Goal: Contribute content: Add original content to the website for others to see

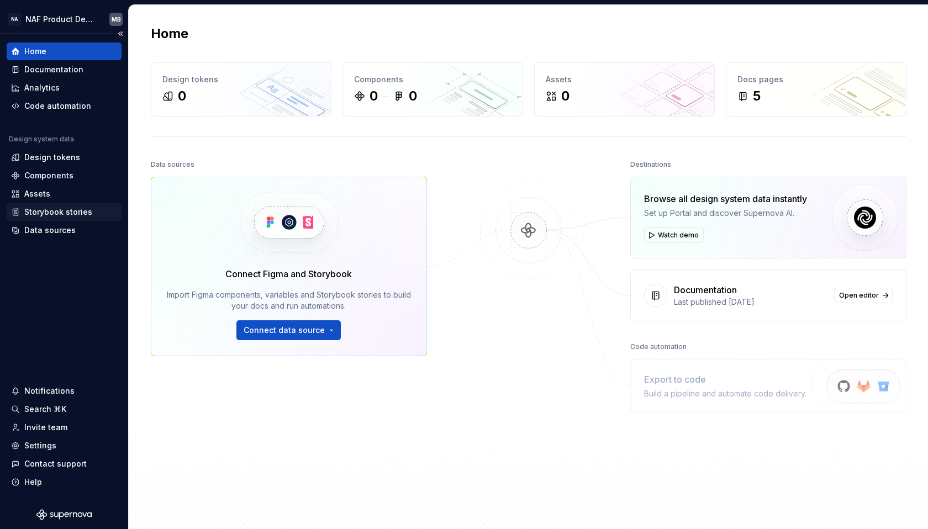
click at [67, 211] on div "Storybook stories" at bounding box center [58, 212] width 68 height 11
click at [335, 329] on button "Connect data source" at bounding box center [288, 330] width 104 height 20
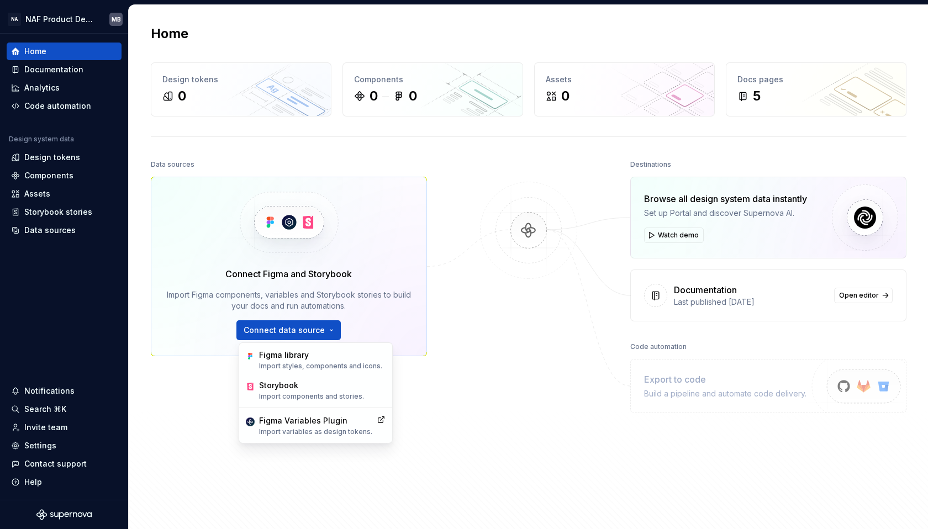
click at [575, 404] on div at bounding box center [528, 316] width 110 height 318
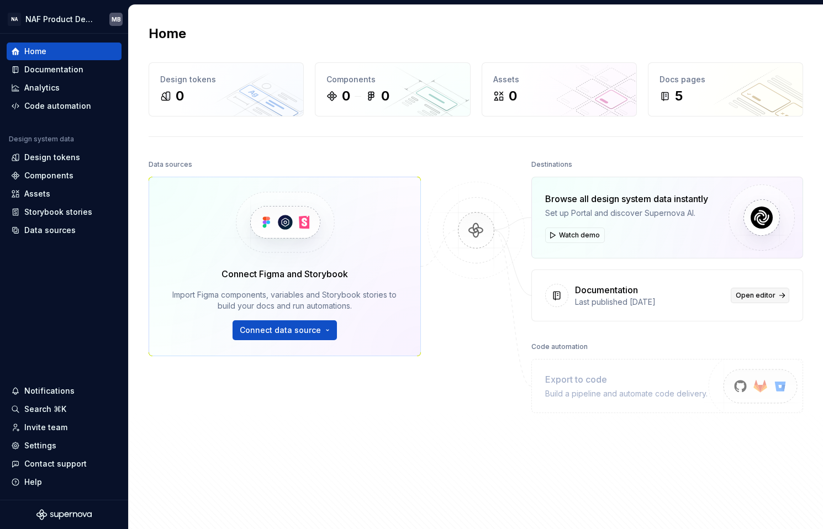
click at [746, 294] on span "Open editor" at bounding box center [756, 295] width 40 height 9
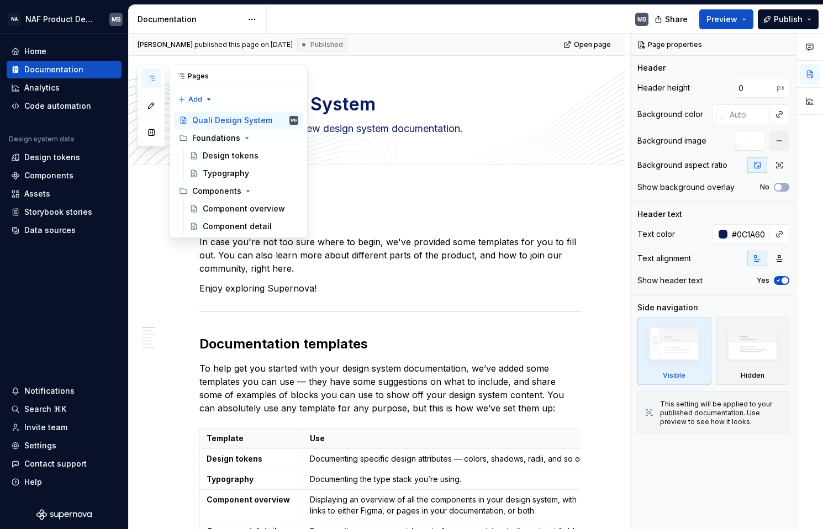
click at [154, 75] on icon "button" at bounding box center [151, 78] width 9 height 9
click at [809, 23] on button "Publish" at bounding box center [788, 19] width 61 height 20
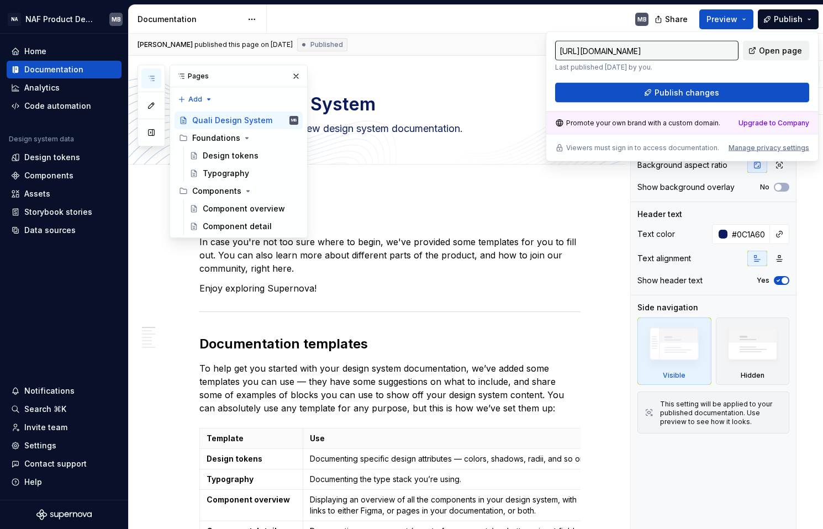
click at [786, 49] on span "Open page" at bounding box center [780, 50] width 43 height 11
type textarea "*"
click at [773, 146] on div "Manage privacy settings" at bounding box center [768, 148] width 81 height 9
type input "[URL][DOMAIN_NAME]"
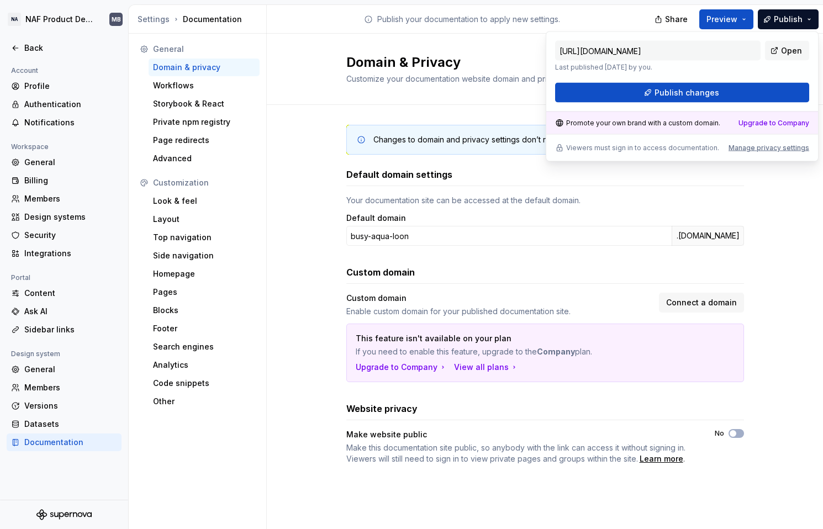
click at [318, 229] on div "Changes to domain and privacy settings don’t require publish — they will take e…" at bounding box center [545, 306] width 556 height 402
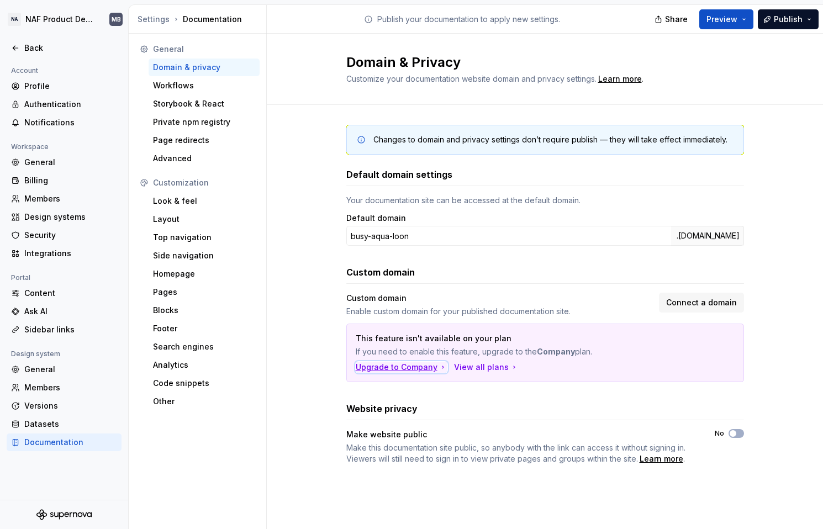
click at [419, 367] on div "Upgrade to Company" at bounding box center [402, 367] width 92 height 11
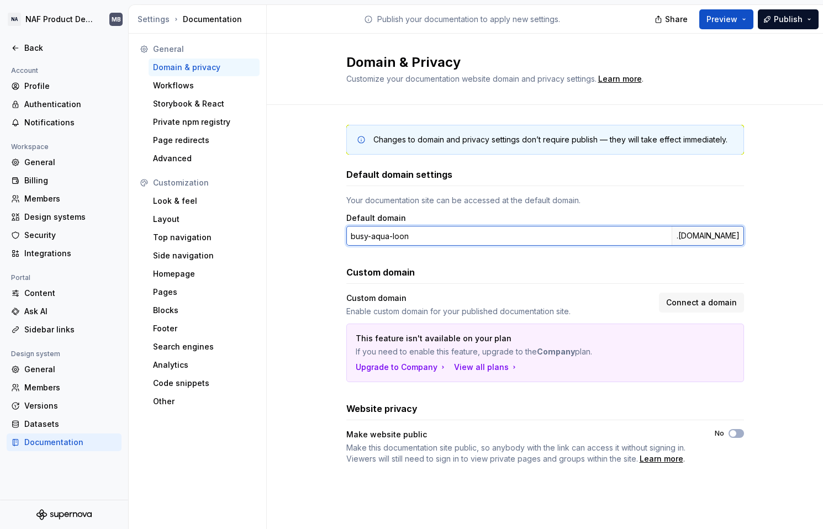
click at [404, 237] on input "busy-aqua-loon" at bounding box center [508, 236] width 325 height 20
type input "naf-qual"
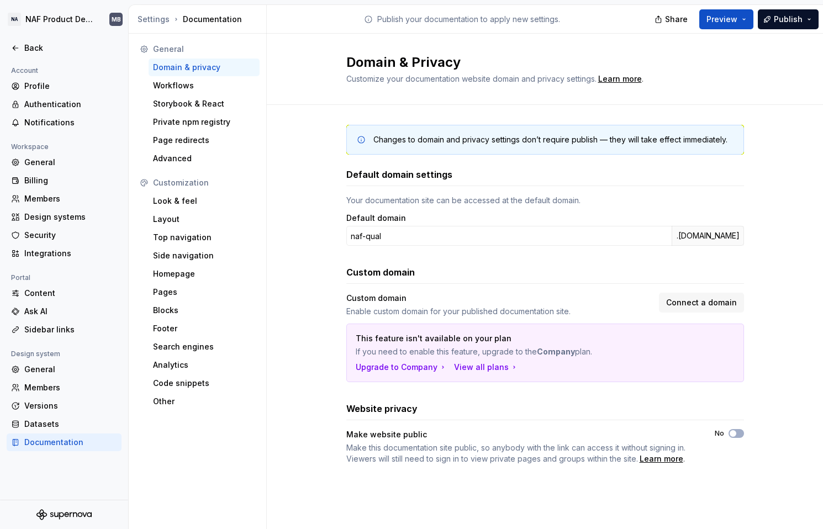
click at [754, 209] on div "Changes to domain and privacy settings don’t require publish — they will take e…" at bounding box center [545, 306] width 556 height 402
click at [807, 19] on button "Publish" at bounding box center [788, 19] width 61 height 20
click at [751, 211] on div "Changes to domain and privacy settings don’t require publish — they will take e…" at bounding box center [545, 306] width 556 height 402
click at [608, 236] on input "naf-qual" at bounding box center [508, 236] width 325 height 20
click at [729, 239] on div ".[DOMAIN_NAME]" at bounding box center [708, 236] width 72 height 20
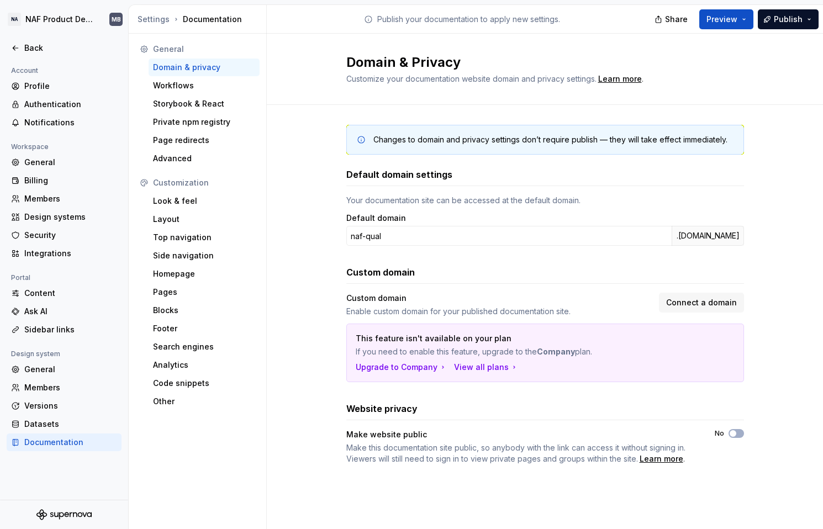
click at [768, 214] on div "Changes to domain and privacy settings don’t require publish — they will take e…" at bounding box center [545, 306] width 556 height 402
click at [741, 17] on button "Preview" at bounding box center [726, 19] width 54 height 20
click at [741, 189] on div "Default domain settings Your documentation site can be accessed at the default …" at bounding box center [545, 207] width 398 height 78
click at [495, 232] on input "naf-qual" at bounding box center [508, 236] width 325 height 20
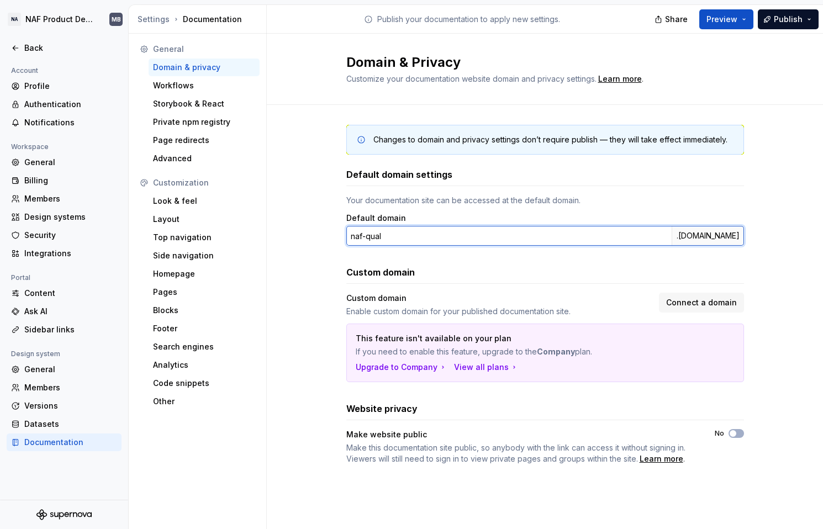
click at [495, 232] on input "naf-qual" at bounding box center [508, 236] width 325 height 20
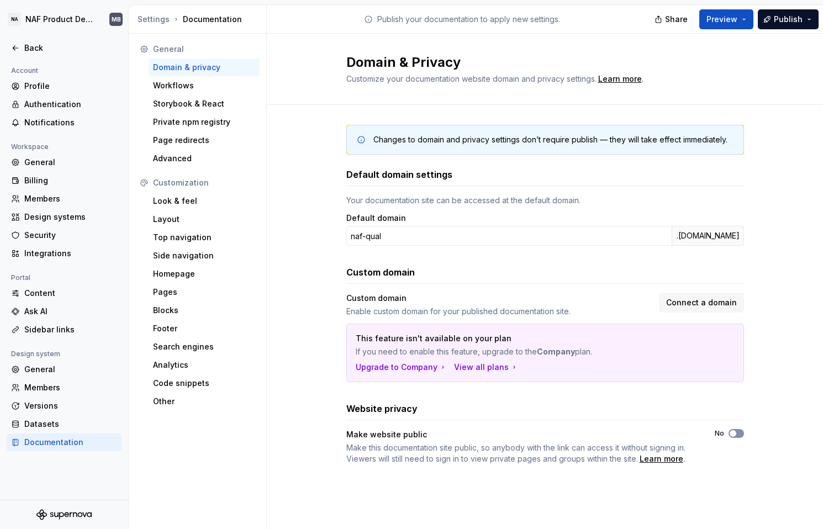
click at [736, 431] on icon "button" at bounding box center [732, 433] width 9 height 7
click at [738, 432] on button "No" at bounding box center [735, 433] width 15 height 9
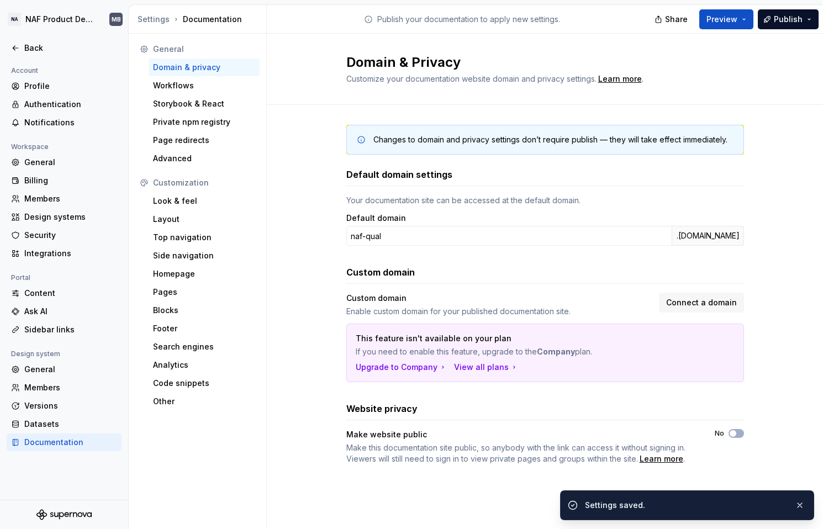
type button "on"
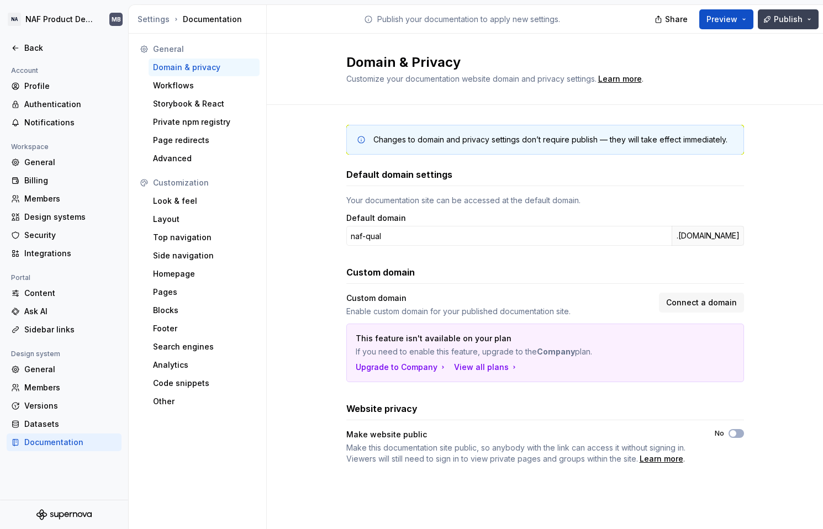
click at [802, 22] on button "Publish" at bounding box center [788, 19] width 61 height 20
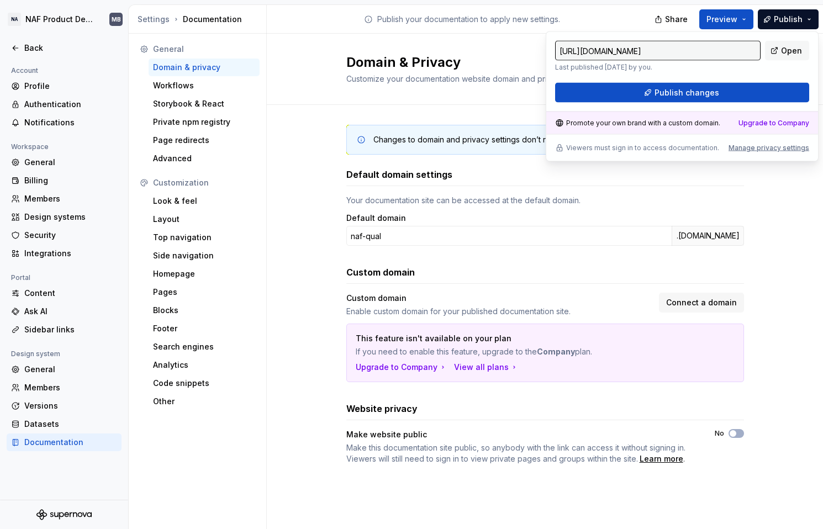
click at [329, 49] on div "Domain & Privacy Customize your documentation website domain and privacy settin…" at bounding box center [545, 69] width 556 height 71
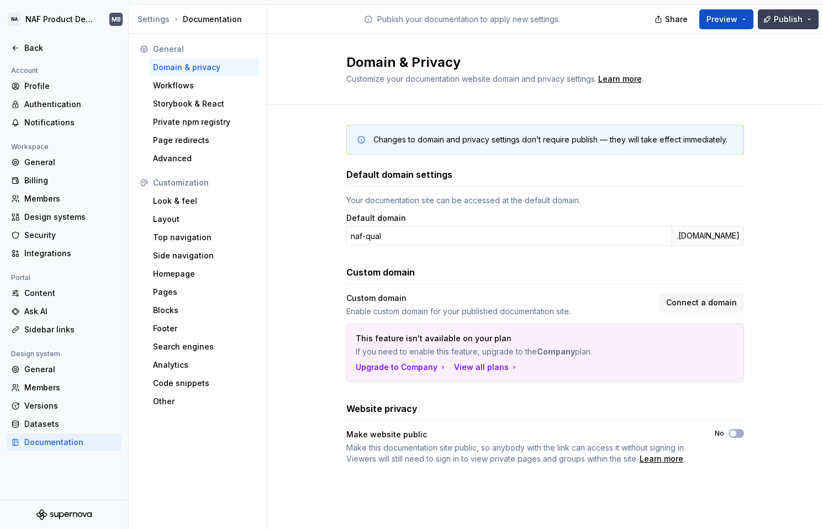
click at [792, 24] on button "Publish" at bounding box center [788, 19] width 61 height 20
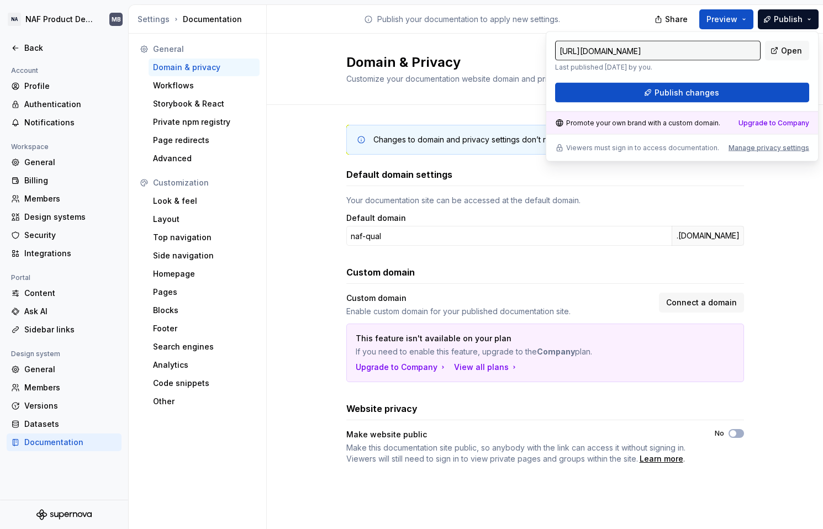
click at [504, 62] on h2 "Domain & Privacy" at bounding box center [538, 63] width 384 height 18
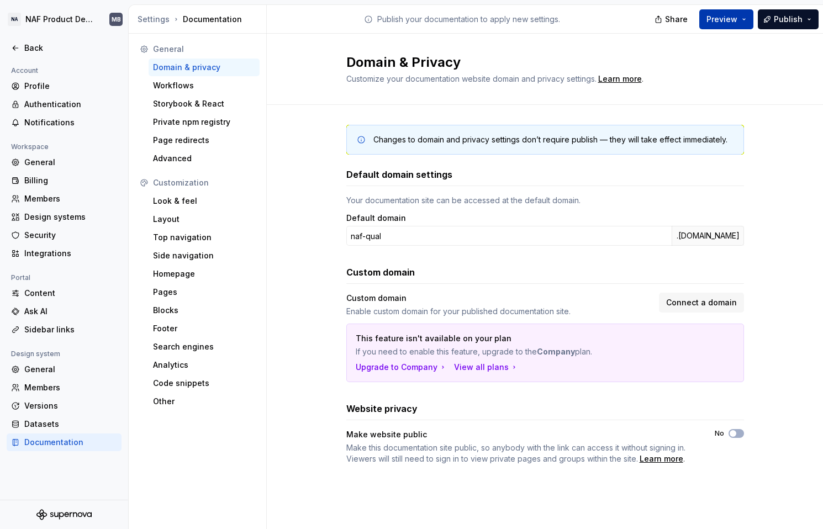
click at [738, 17] on button "Preview" at bounding box center [726, 19] width 54 height 20
click at [424, 101] on div "Domain & Privacy Customize your documentation website domain and privacy settin…" at bounding box center [545, 69] width 556 height 71
click at [737, 431] on button "No" at bounding box center [735, 433] width 15 height 9
click at [171, 81] on div "Workflows" at bounding box center [204, 85] width 102 height 11
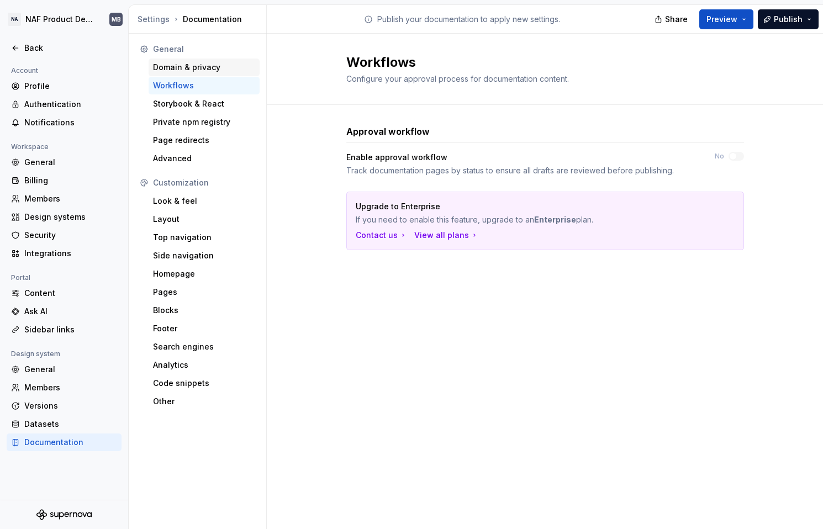
click at [178, 68] on div "Domain & privacy" at bounding box center [204, 67] width 102 height 11
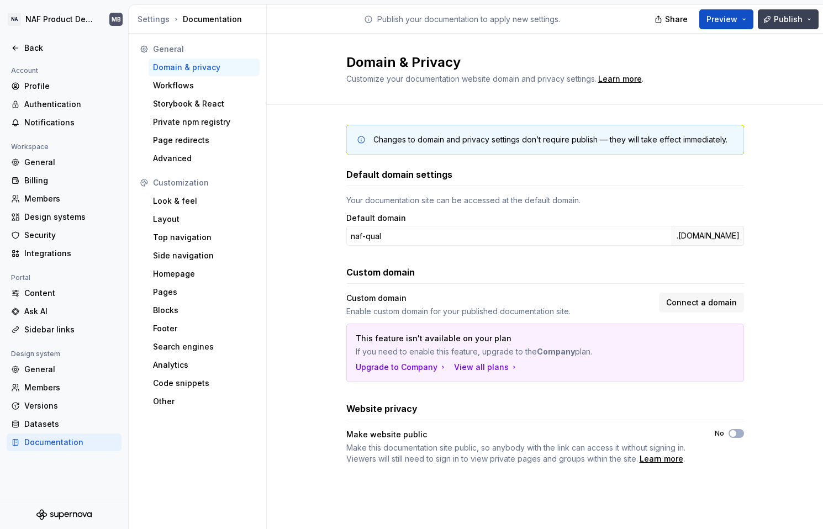
click at [802, 16] on span "Publish" at bounding box center [788, 19] width 29 height 11
click at [747, 15] on button "Preview" at bounding box center [726, 19] width 54 height 20
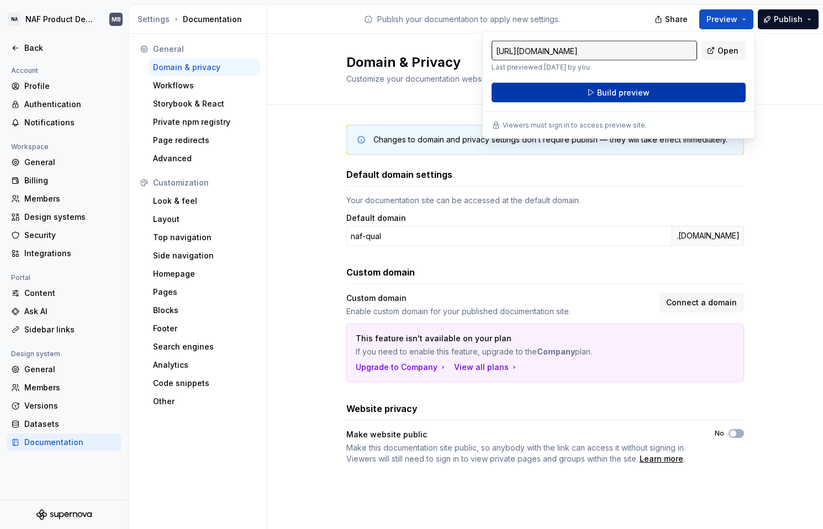
click at [710, 91] on button "Build preview" at bounding box center [619, 93] width 254 height 20
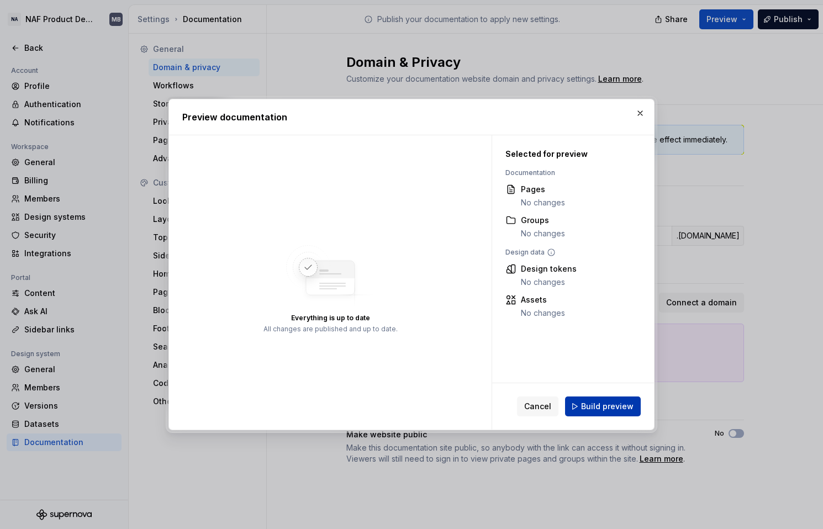
click at [611, 405] on span "Build preview" at bounding box center [607, 406] width 52 height 11
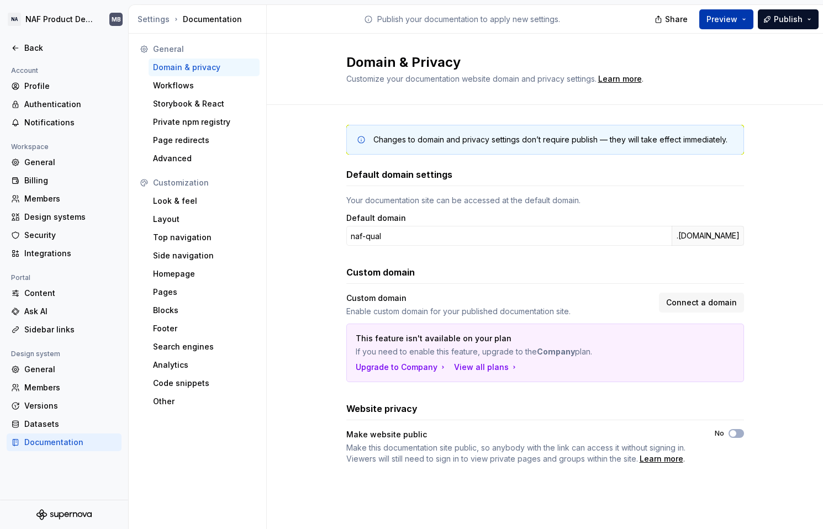
click at [746, 23] on button "Preview" at bounding box center [726, 19] width 54 height 20
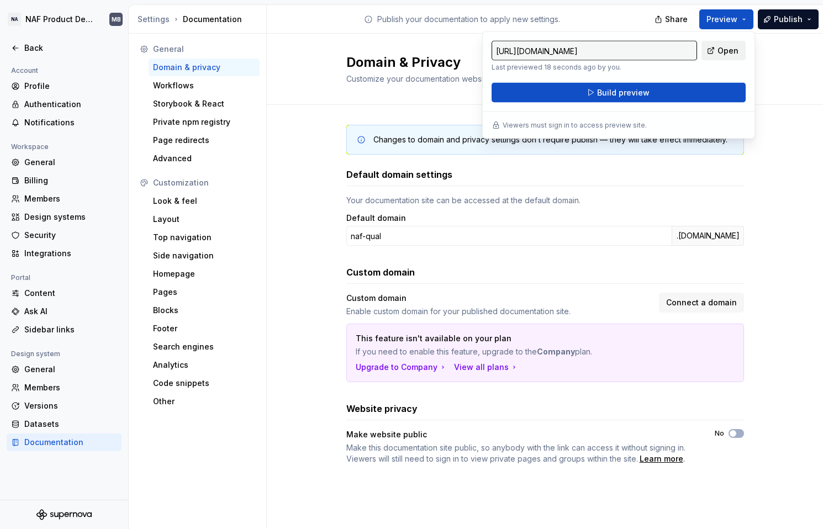
click at [734, 49] on span "Open" at bounding box center [727, 50] width 21 height 11
click at [766, 56] on div "Domain & Privacy Customize your documentation website domain and privacy settin…" at bounding box center [545, 69] width 556 height 71
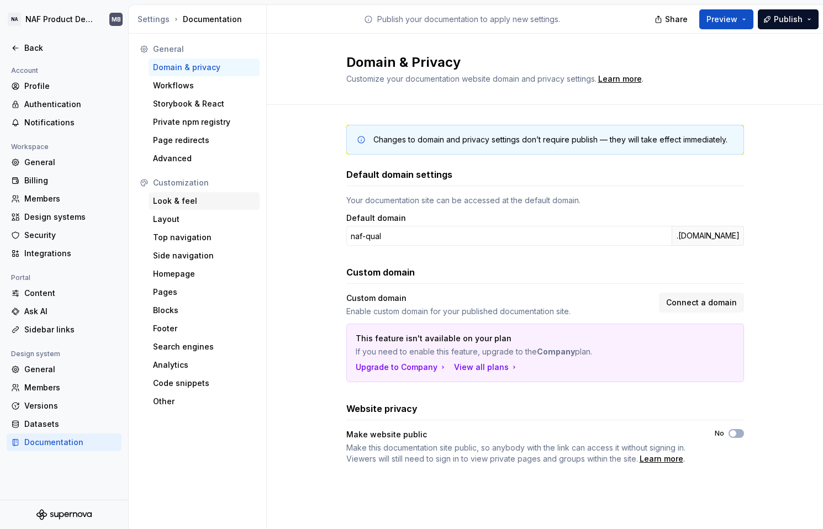
click at [182, 197] on div "Look & feel" at bounding box center [204, 201] width 102 height 11
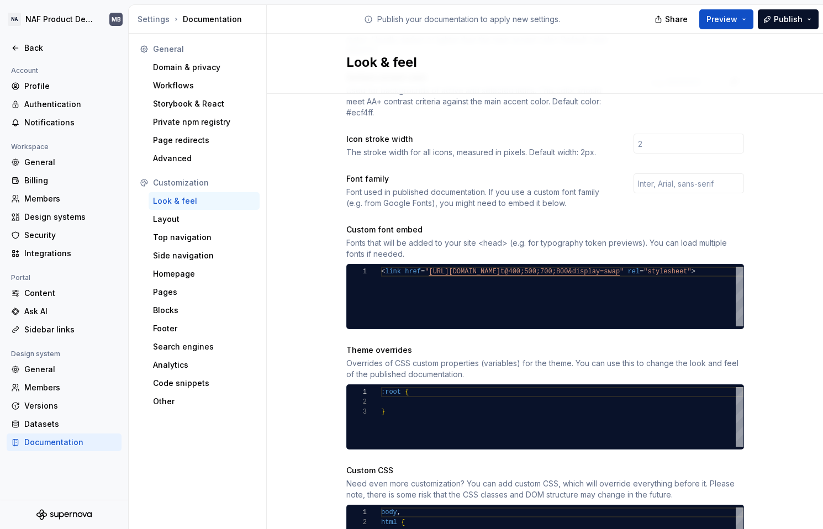
scroll to position [297, 0]
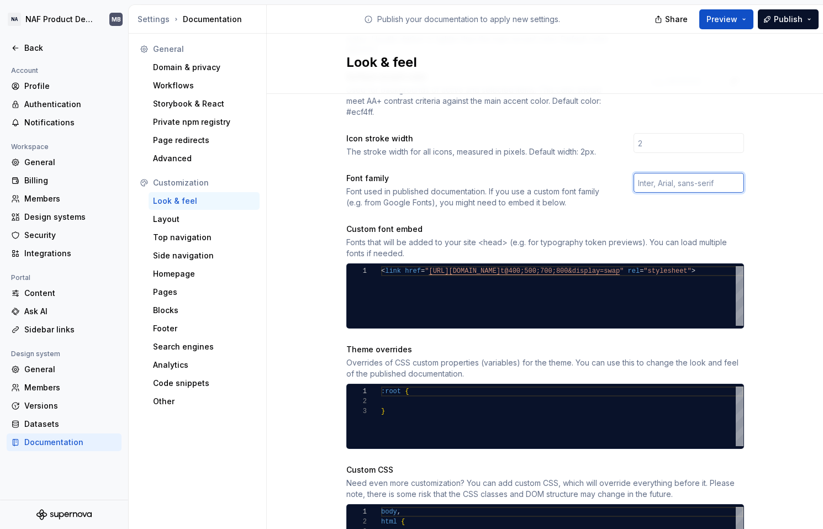
click at [658, 173] on input "text" at bounding box center [688, 183] width 110 height 20
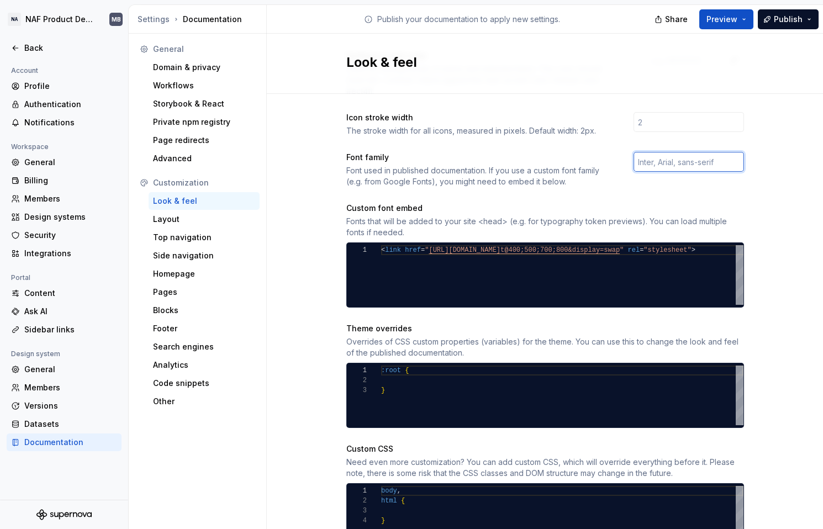
scroll to position [363, 0]
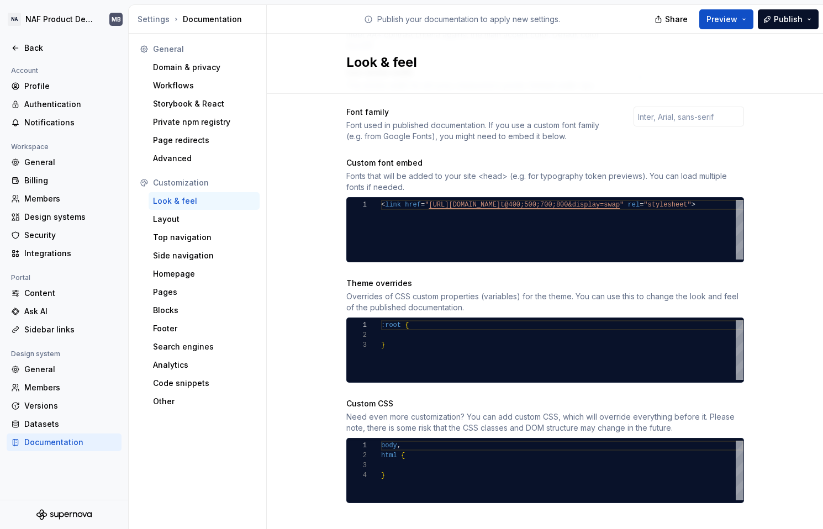
type textarea "***** ****** *"
click at [489, 441] on div "body , html { }" at bounding box center [562, 471] width 362 height 60
click at [435, 454] on div "body , html { }" at bounding box center [562, 471] width 362 height 60
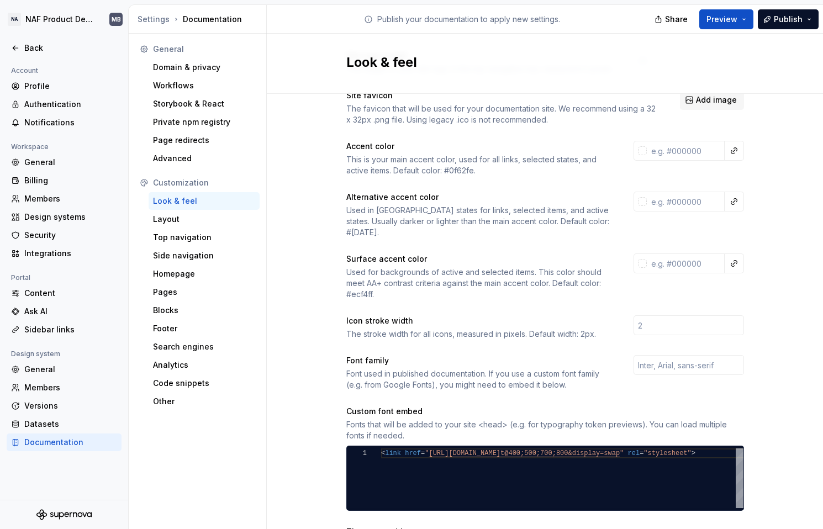
scroll to position [0, 0]
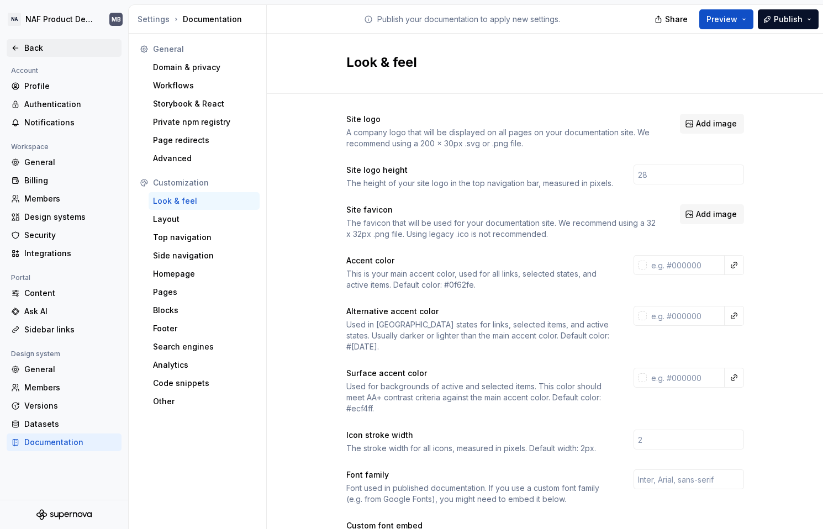
click at [35, 49] on div "Back" at bounding box center [70, 48] width 93 height 11
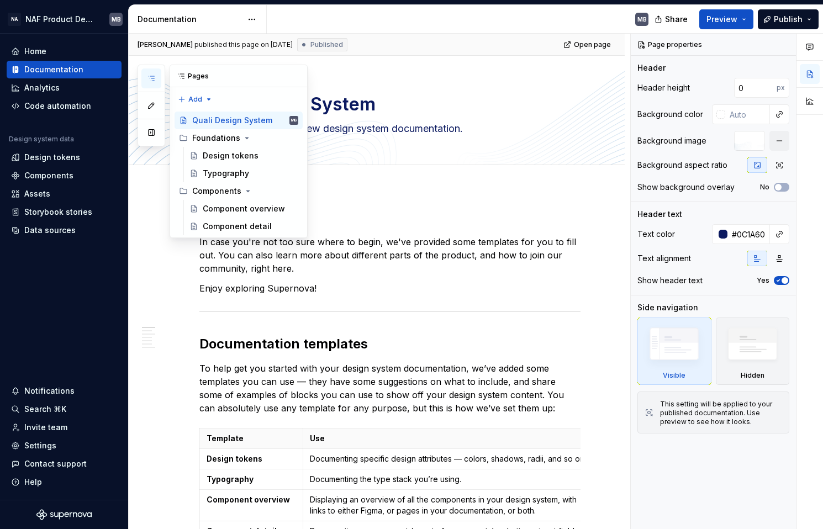
click at [151, 76] on icon "button" at bounding box center [151, 78] width 9 height 9
click at [151, 133] on button "button" at bounding box center [151, 133] width 20 height 20
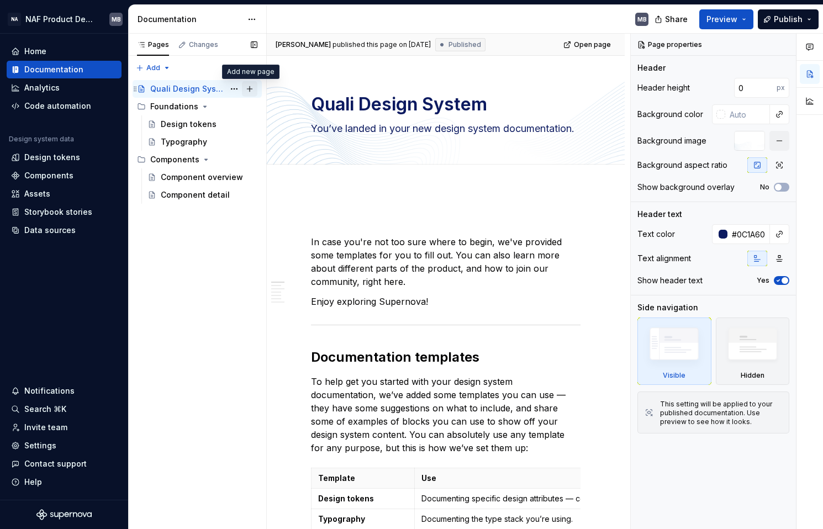
click at [250, 91] on button "Page tree" at bounding box center [249, 88] width 15 height 15
type textarea "*"
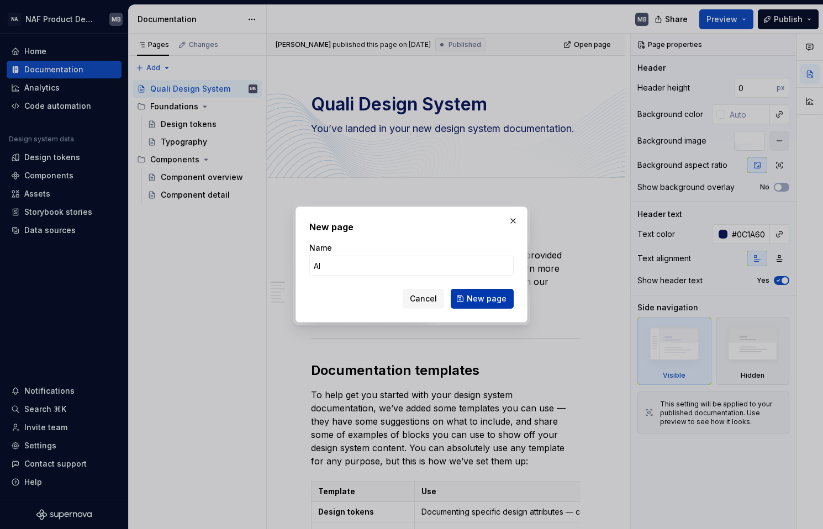
type input "AI"
click at [503, 300] on span "New page" at bounding box center [487, 298] width 40 height 11
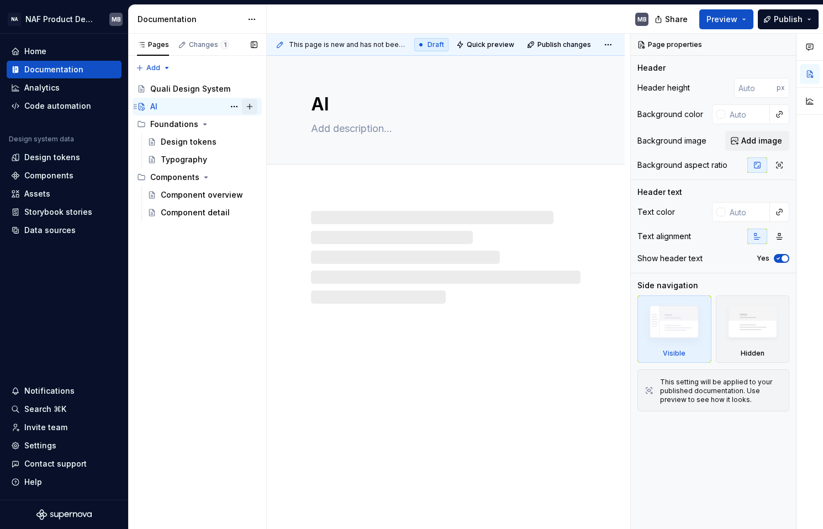
click at [247, 108] on button "Page tree" at bounding box center [249, 106] width 15 height 15
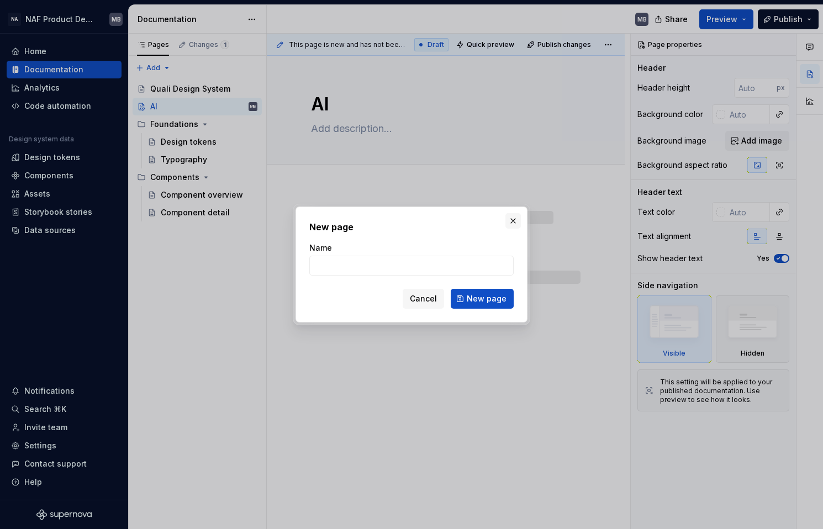
click at [514, 222] on button "button" at bounding box center [512, 220] width 15 height 15
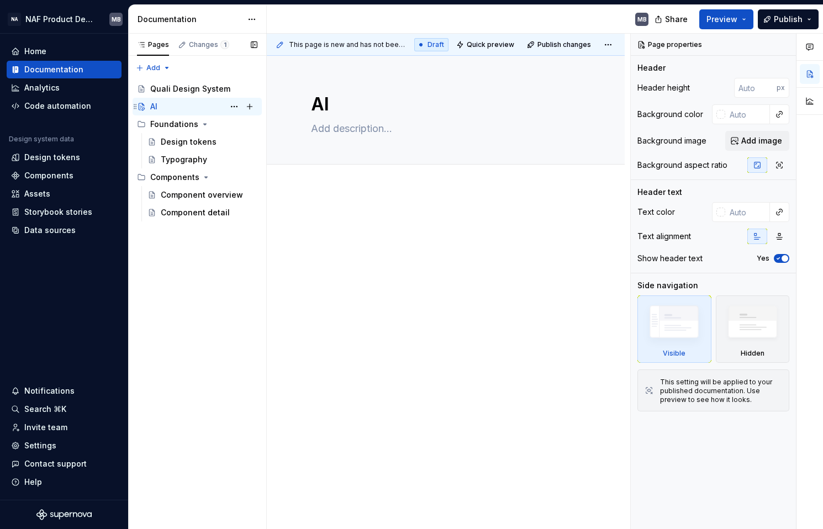
click at [157, 105] on div "AI" at bounding box center [153, 106] width 7 height 11
click at [231, 105] on button "Page tree" at bounding box center [233, 106] width 15 height 15
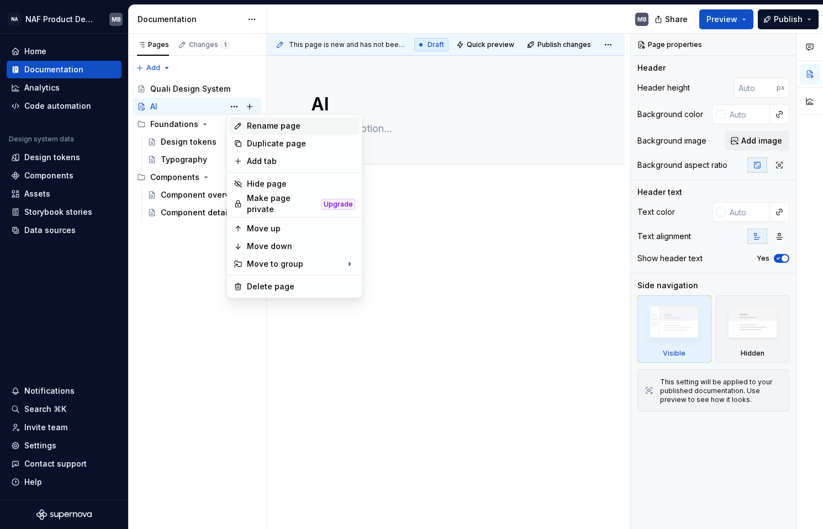
click at [258, 122] on div "Rename page" at bounding box center [301, 125] width 108 height 11
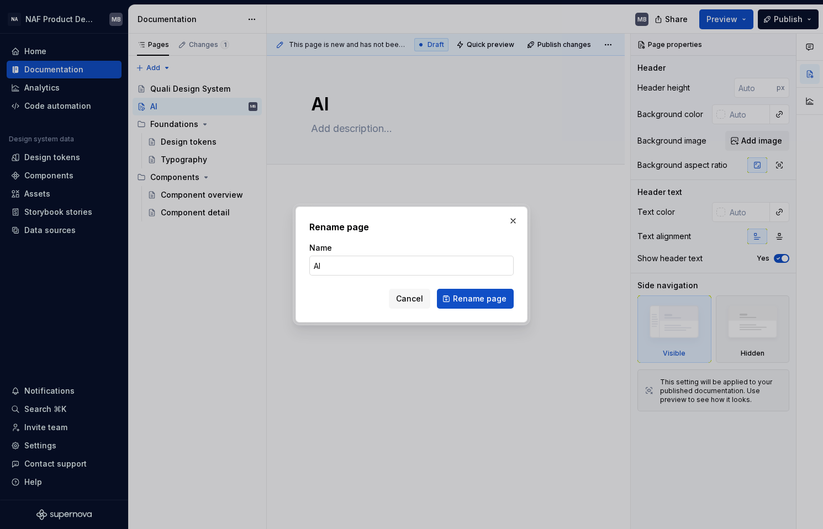
type textarea "*"
type input "Enterprise Design - AI"
click at [480, 299] on span "Rename page" at bounding box center [480, 298] width 54 height 11
type textarea "*"
type textarea "Enterprise Design - AI"
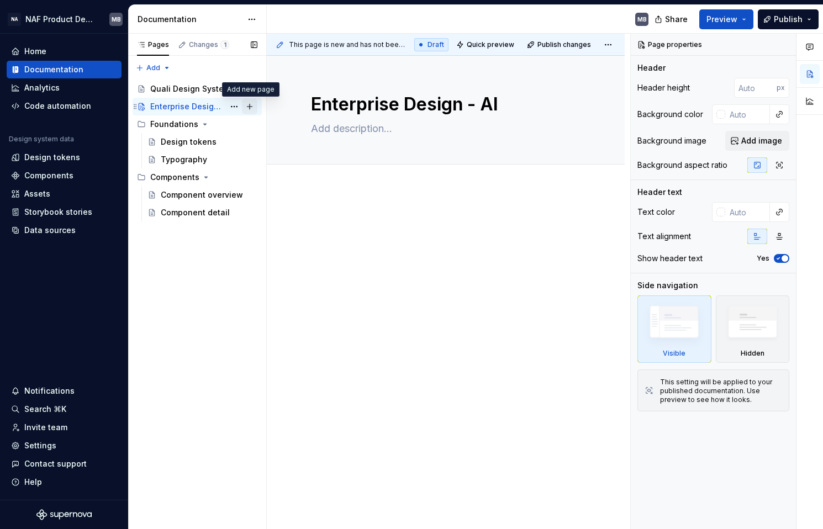
click at [251, 106] on button "Page tree" at bounding box center [249, 106] width 15 height 15
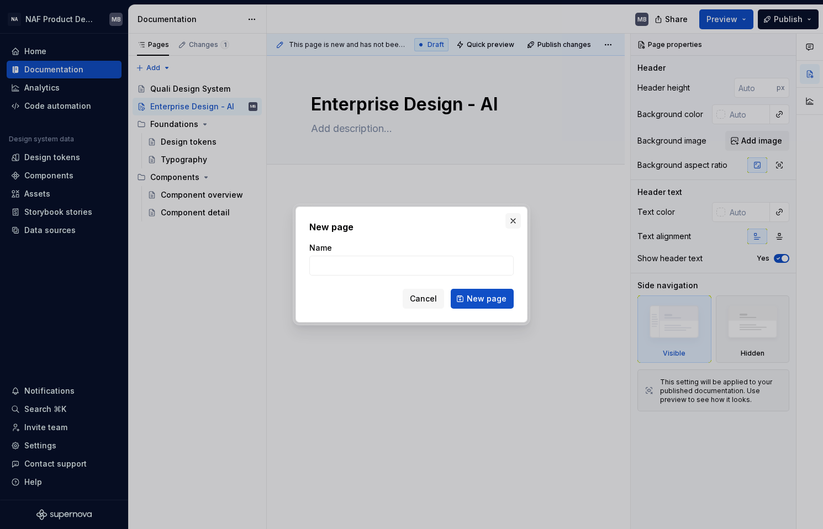
click at [517, 219] on button "button" at bounding box center [512, 220] width 15 height 15
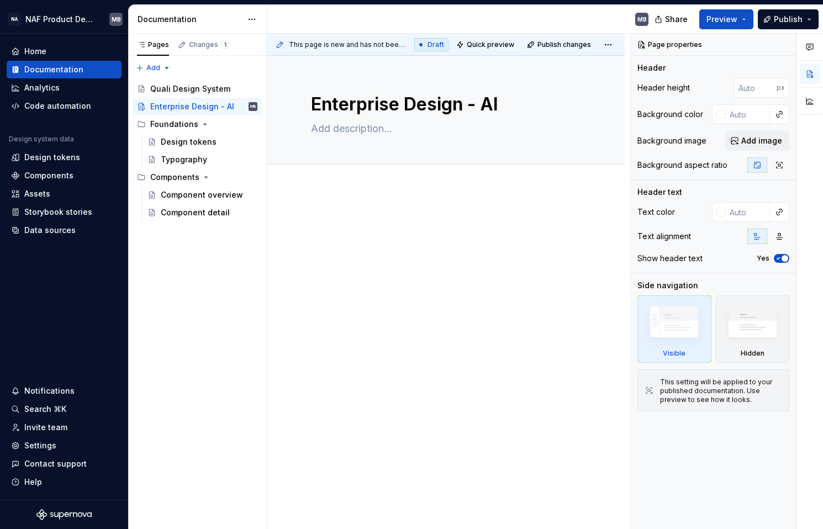
click at [456, 189] on div at bounding box center [446, 309] width 358 height 240
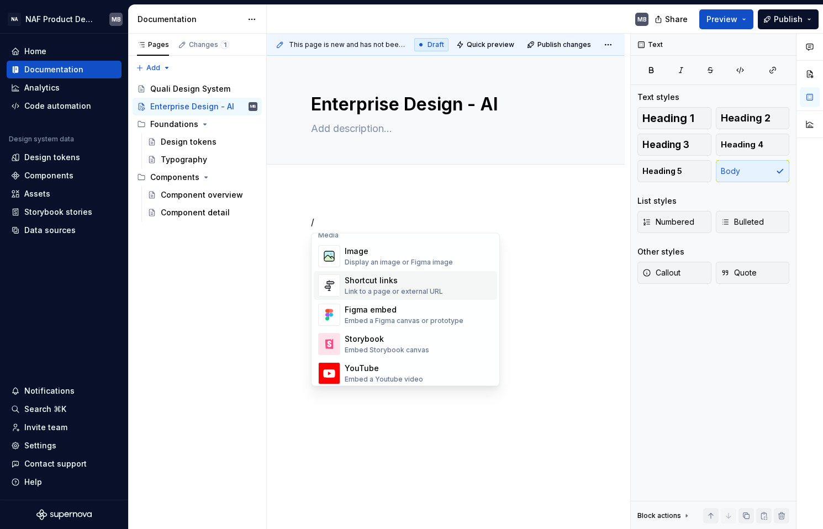
scroll to position [484, 0]
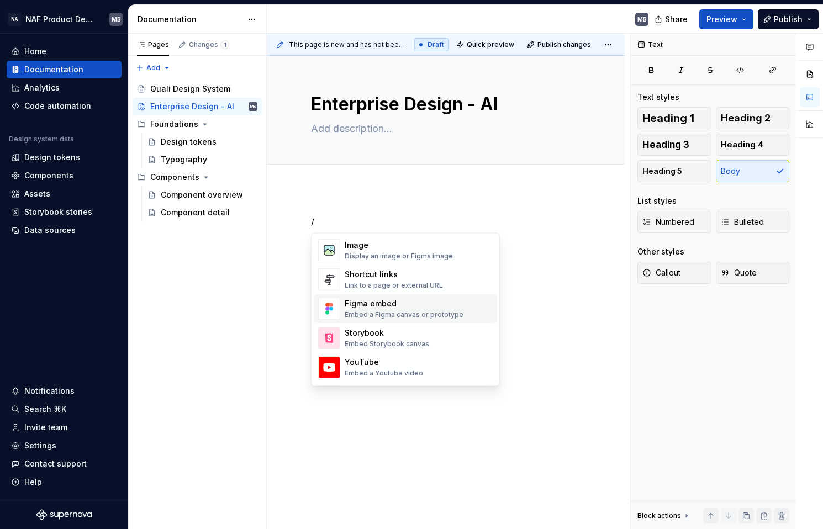
click at [420, 313] on div "Embed a Figma canvas or prototype" at bounding box center [404, 315] width 119 height 9
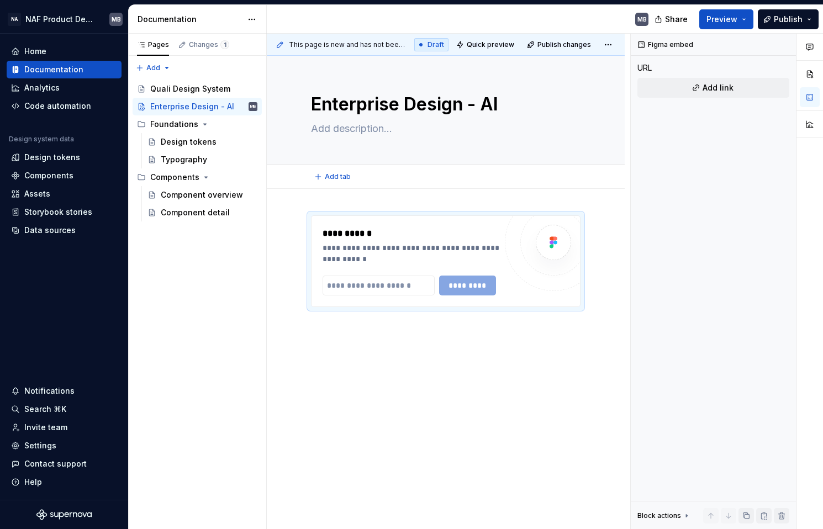
type textarea "*"
click at [369, 288] on input "text" at bounding box center [379, 286] width 112 height 20
paste input "**********"
type input "**********"
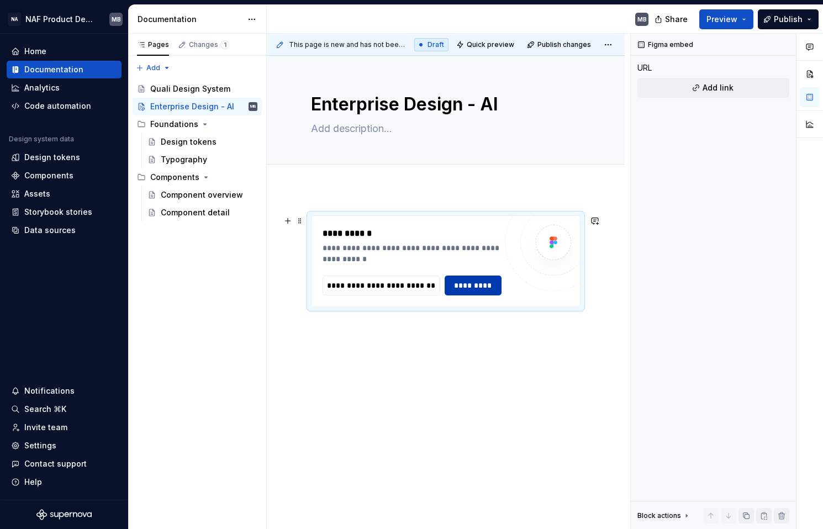
click at [482, 285] on span "*********" at bounding box center [473, 285] width 43 height 11
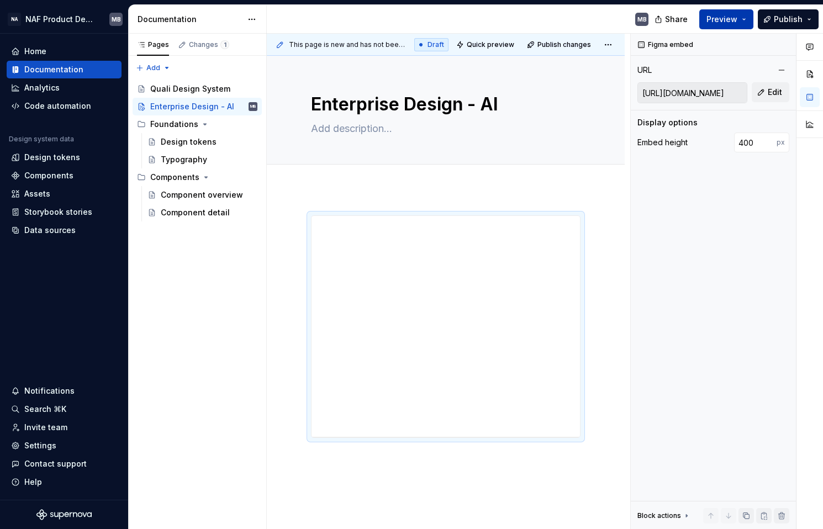
click at [746, 18] on button "Preview" at bounding box center [726, 19] width 54 height 20
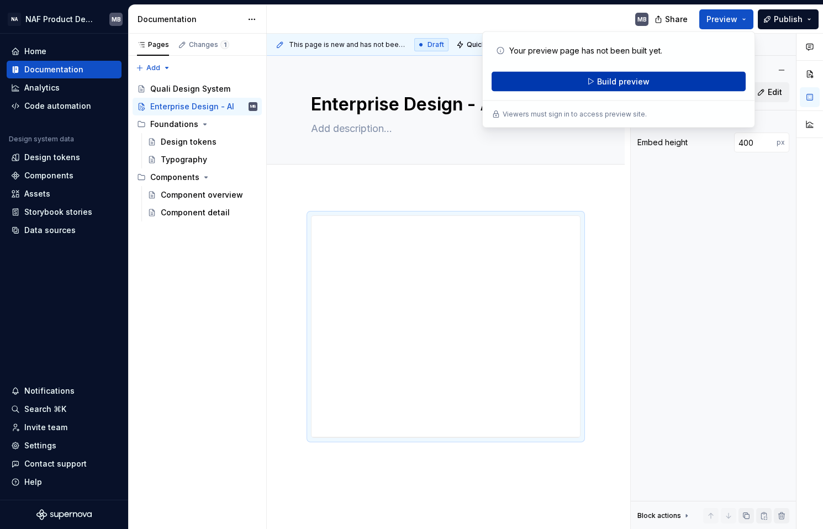
click at [699, 83] on button "Build preview" at bounding box center [619, 82] width 254 height 20
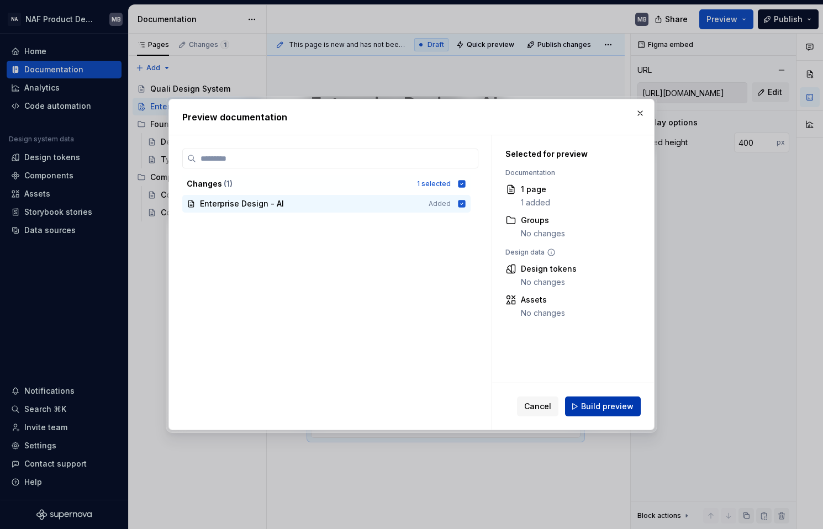
click at [607, 404] on span "Build preview" at bounding box center [607, 406] width 52 height 11
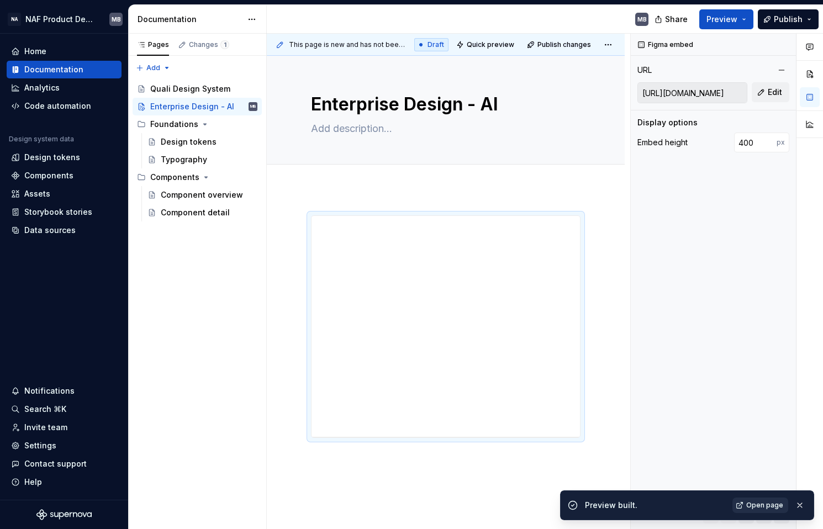
click at [770, 506] on span "Open page" at bounding box center [764, 505] width 37 height 9
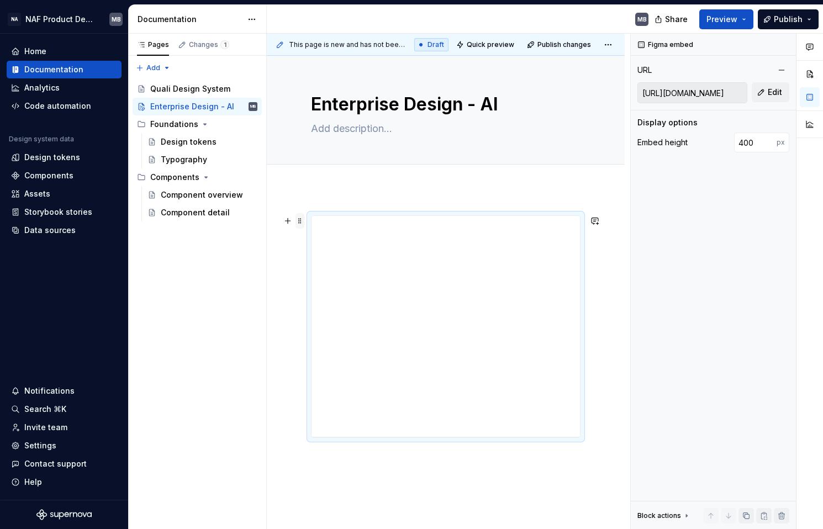
click at [299, 220] on span at bounding box center [299, 220] width 9 height 15
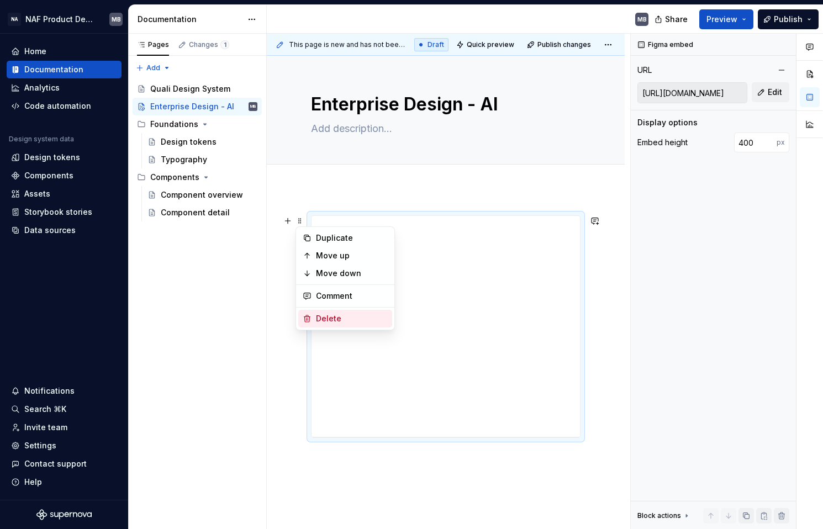
click at [336, 321] on div "Delete" at bounding box center [352, 318] width 72 height 11
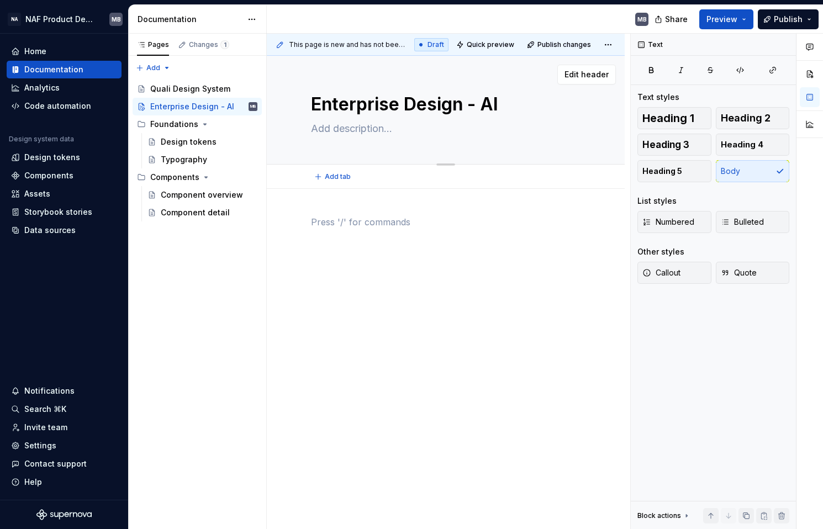
click at [396, 100] on textarea "Enterprise Design - AI" at bounding box center [444, 104] width 270 height 27
click at [249, 107] on button "Page tree" at bounding box center [249, 106] width 15 height 15
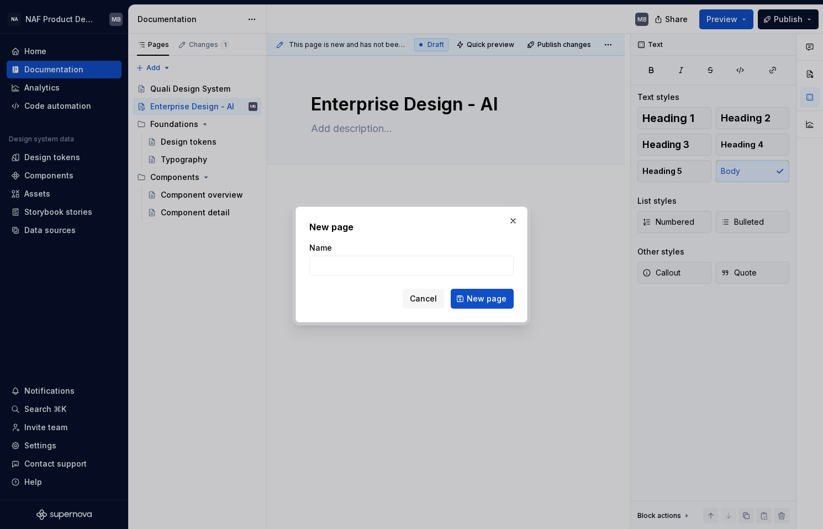
type textarea "*"
type input "Figma Make"
click at [474, 301] on span "New page" at bounding box center [487, 298] width 40 height 11
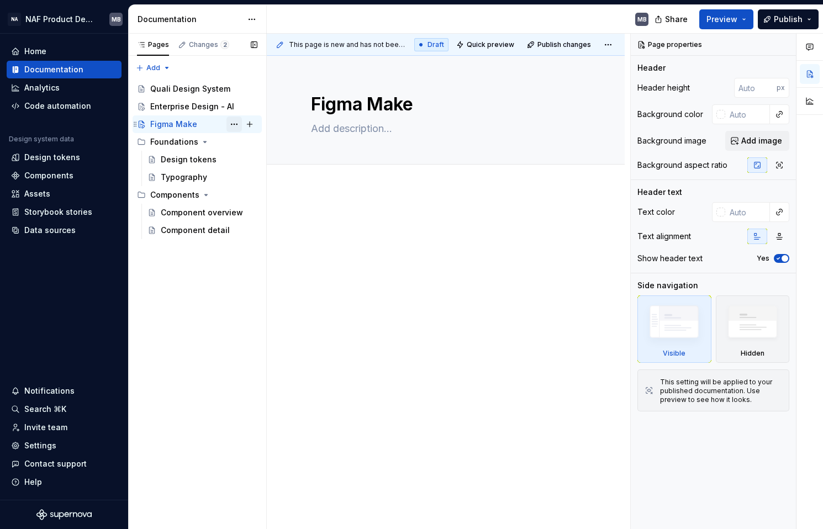
click at [231, 124] on button "Page tree" at bounding box center [233, 124] width 15 height 15
click at [166, 287] on div "Pages Changes 2 Add Accessibility guide for tree Page tree. Navigate the tree w…" at bounding box center [197, 282] width 138 height 496
click at [182, 108] on div "Enterprise Design - AI" at bounding box center [187, 106] width 74 height 11
type textarea "*"
click at [167, 66] on div "Pages Changes 2 Add Accessibility guide for tree Page tree. Navigate the tree w…" at bounding box center [197, 282] width 138 height 496
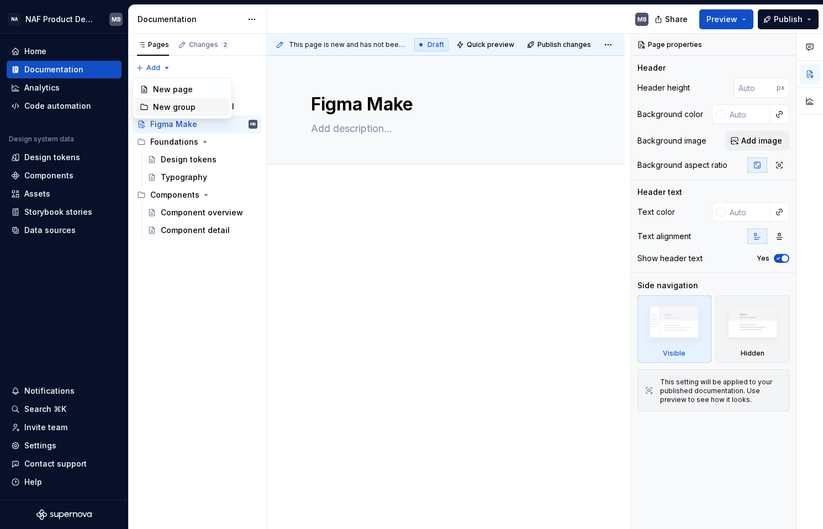
click at [176, 104] on div "New group" at bounding box center [189, 107] width 72 height 11
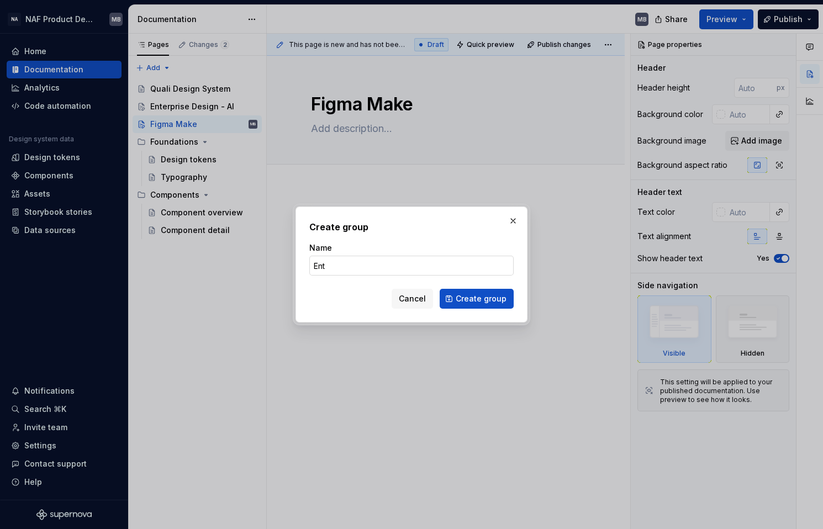
type input "Enterprise Design - AI"
click at [501, 301] on span "Create group" at bounding box center [481, 298] width 51 height 11
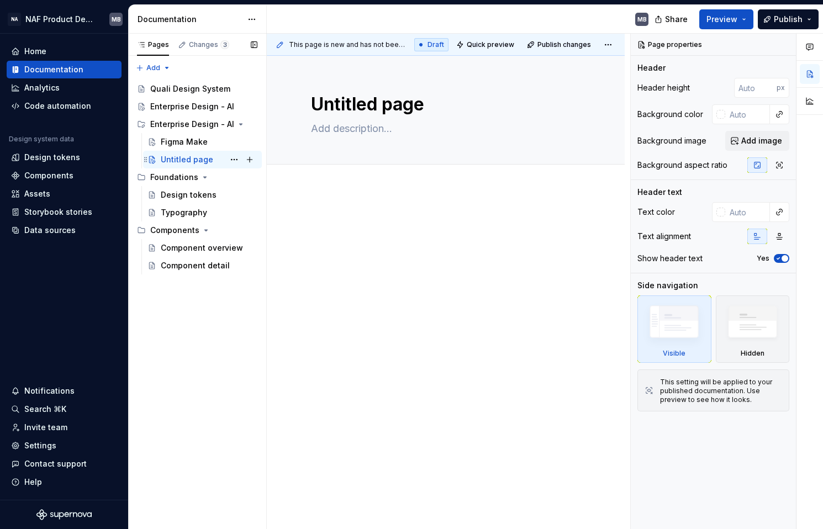
click at [188, 159] on div "Untitled page" at bounding box center [187, 159] width 52 height 11
click at [233, 160] on button "Page tree" at bounding box center [233, 159] width 15 height 15
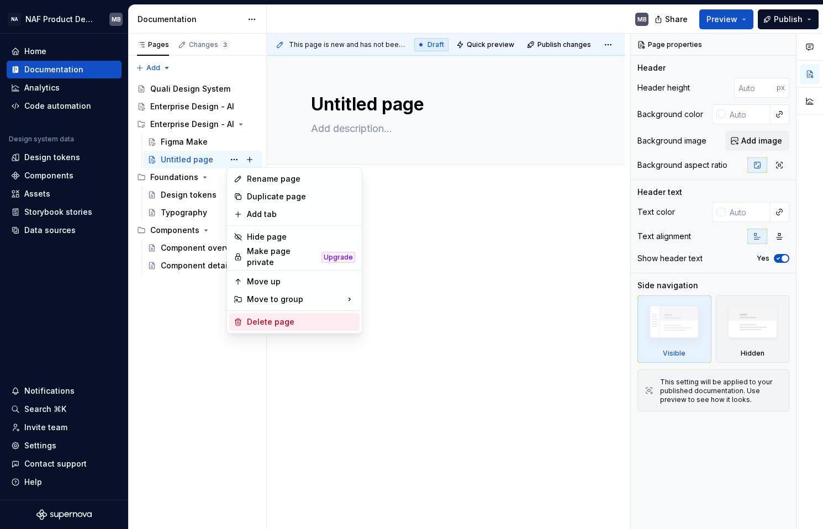
click at [288, 316] on div "Delete page" at bounding box center [301, 321] width 108 height 11
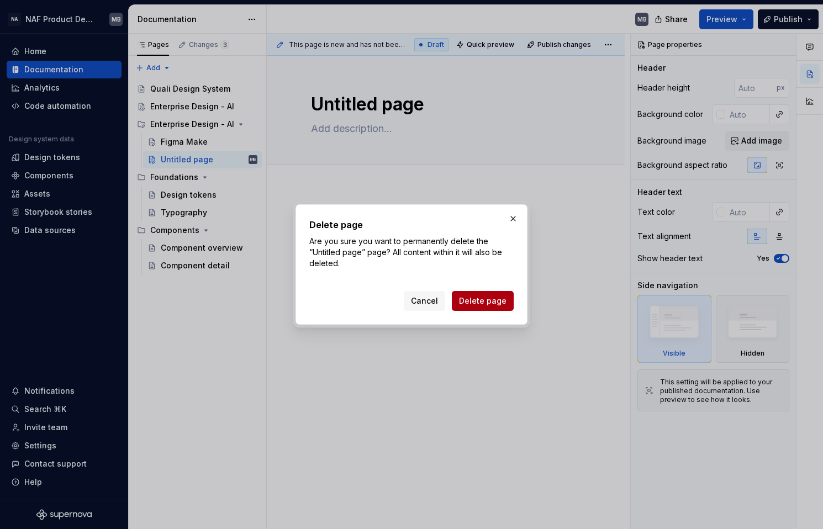
click at [491, 304] on span "Delete page" at bounding box center [482, 300] width 47 height 11
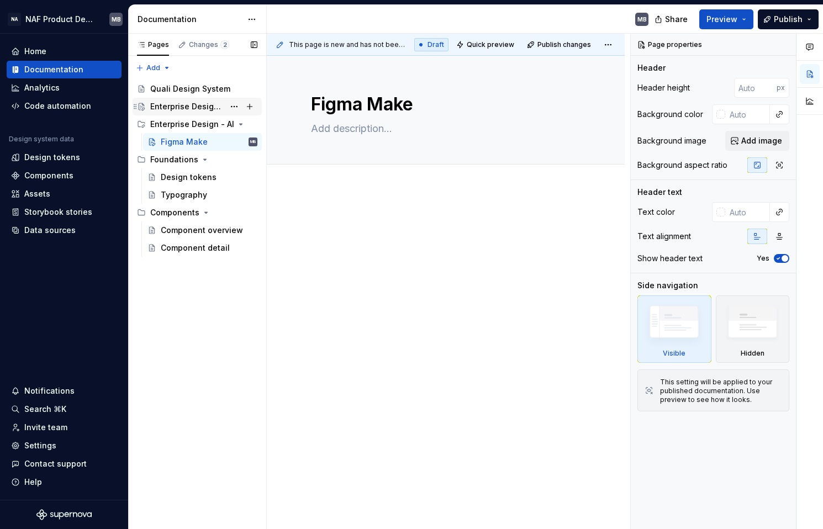
click at [192, 107] on div "Enterprise Design - AI" at bounding box center [187, 106] width 74 height 11
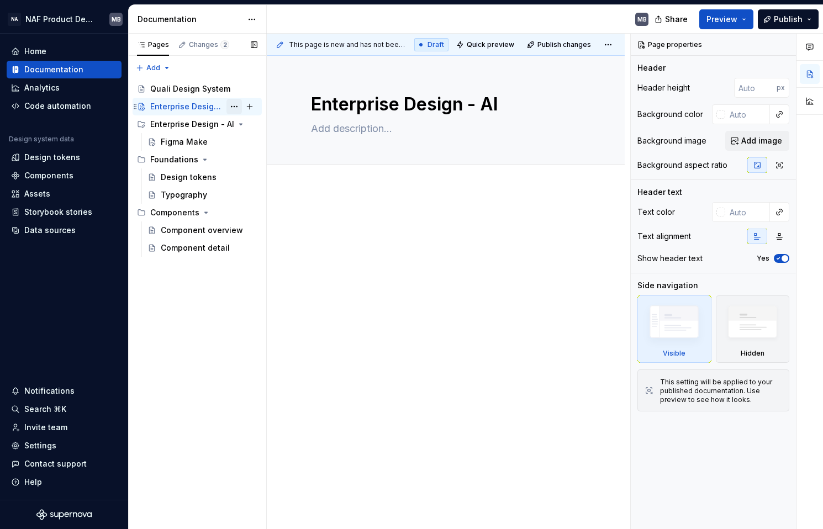
click at [234, 105] on button "Page tree" at bounding box center [233, 106] width 15 height 15
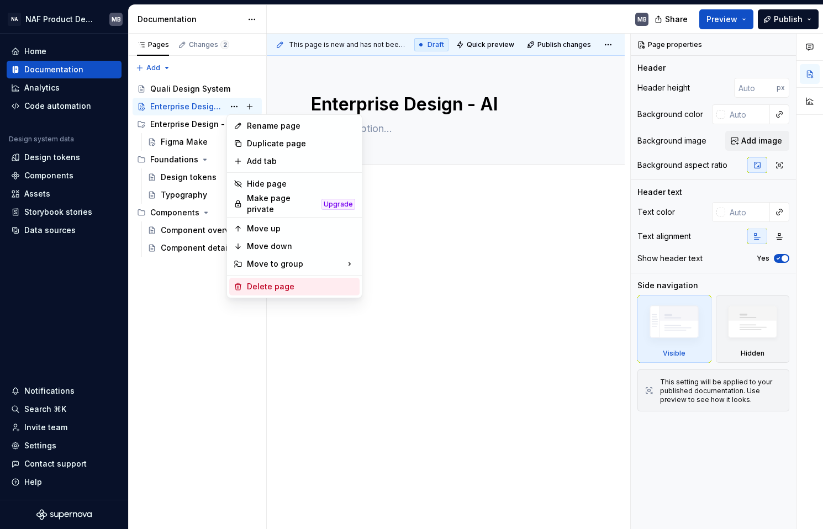
click at [274, 281] on div "Delete page" at bounding box center [301, 286] width 108 height 11
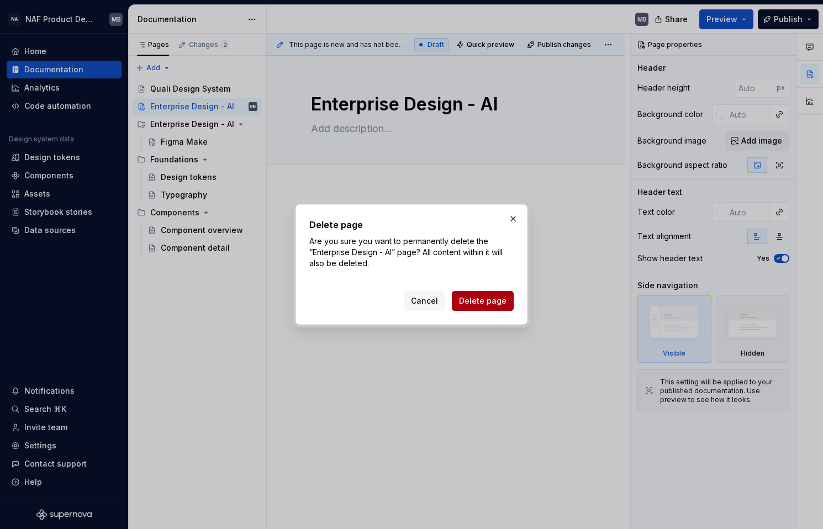
click at [495, 302] on span "Delete page" at bounding box center [482, 300] width 47 height 11
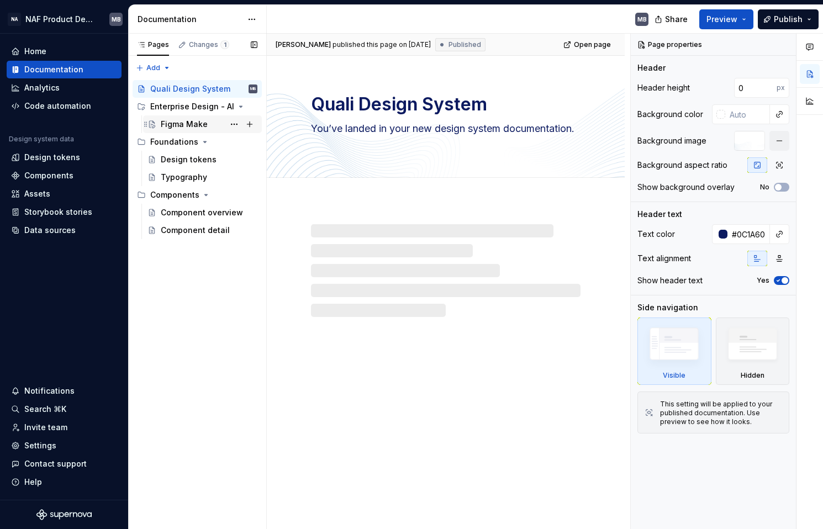
click at [184, 122] on div "Figma Make" at bounding box center [184, 124] width 47 height 11
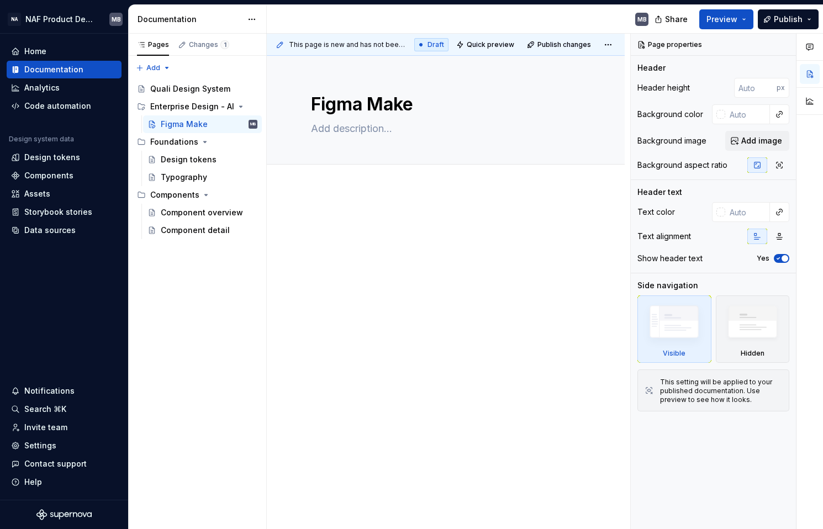
click at [338, 203] on div at bounding box center [446, 309] width 358 height 240
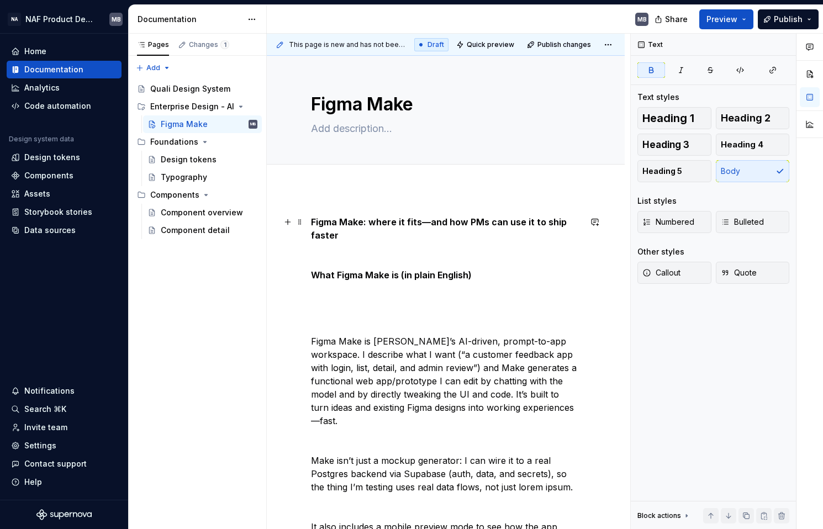
click at [312, 220] on strong "Figma Make: where it fits—and how PMs can use it to ship faster" at bounding box center [440, 228] width 258 height 24
click at [290, 224] on button "button" at bounding box center [287, 221] width 15 height 15
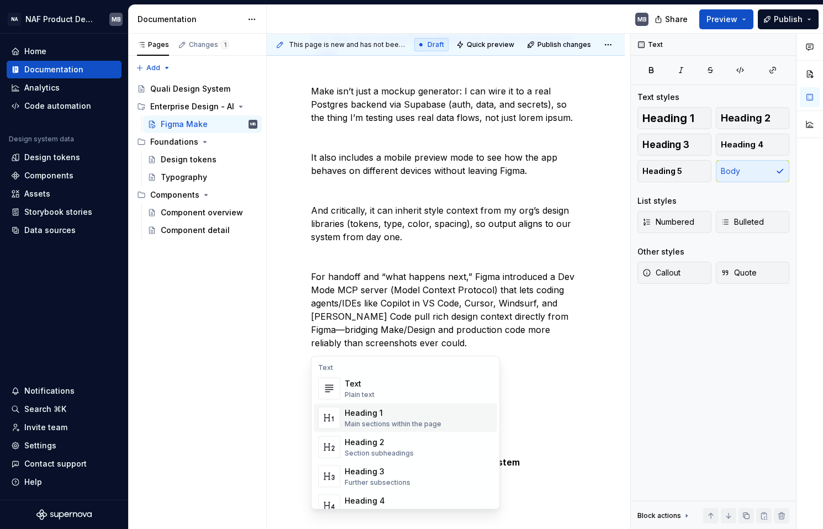
click at [369, 421] on div "Main sections within the page" at bounding box center [393, 424] width 97 height 9
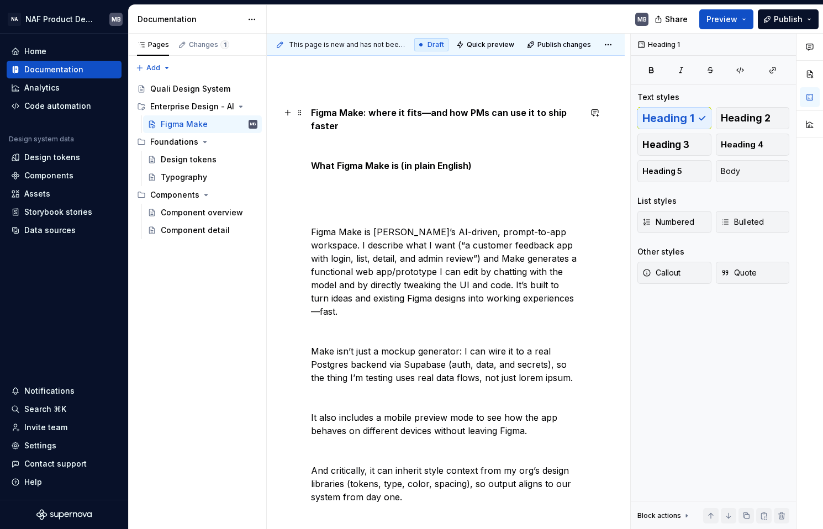
scroll to position [0, 0]
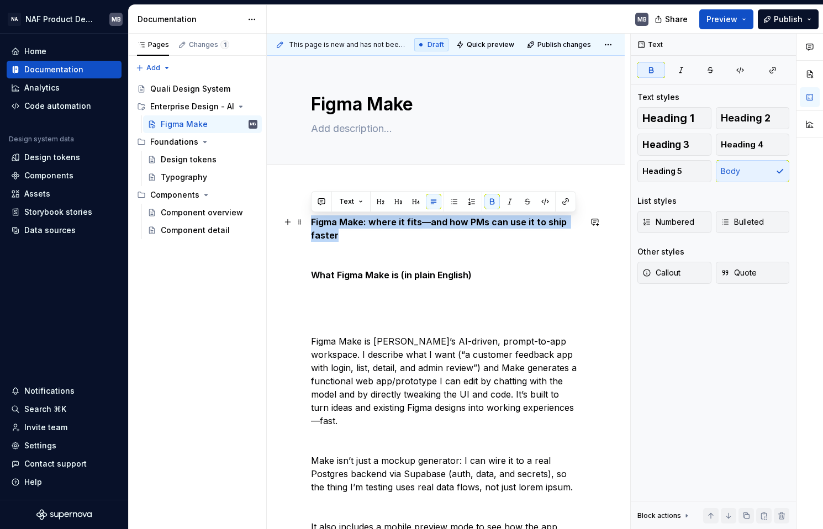
drag, startPoint x: 351, startPoint y: 233, endPoint x: 310, endPoint y: 218, distance: 43.0
click at [689, 113] on span "Heading 1" at bounding box center [668, 118] width 52 height 11
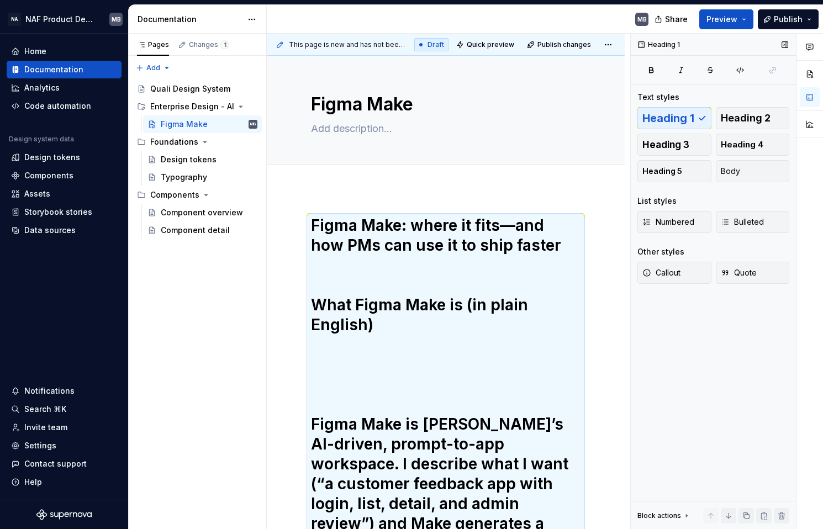
scroll to position [182, 0]
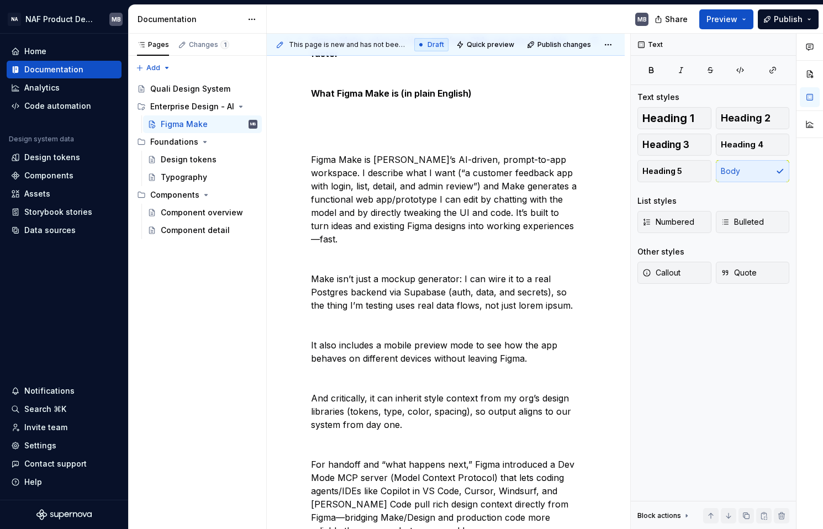
click at [474, 188] on p "Figma Make: where it fits—and how PMs can use it to ship faster What Figma Make…" at bounding box center [446, 372] width 270 height 676
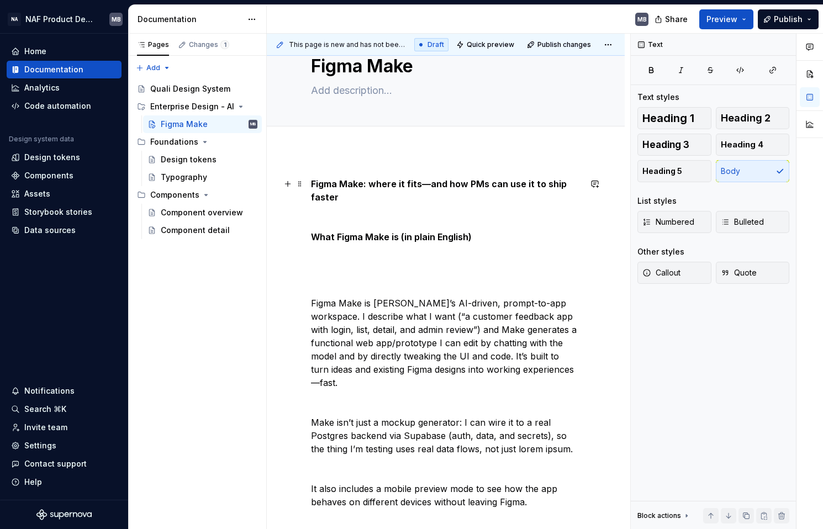
scroll to position [0, 0]
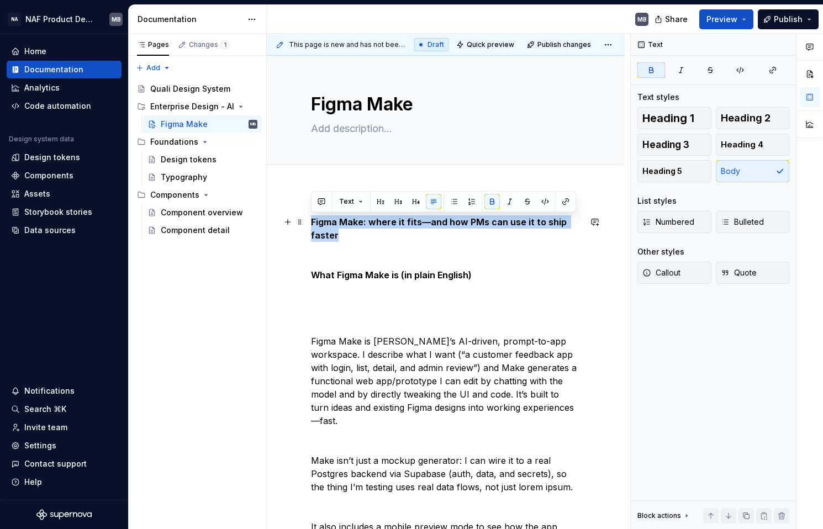
drag, startPoint x: 344, startPoint y: 236, endPoint x: 308, endPoint y: 220, distance: 39.5
click at [377, 200] on button "button" at bounding box center [380, 201] width 15 height 15
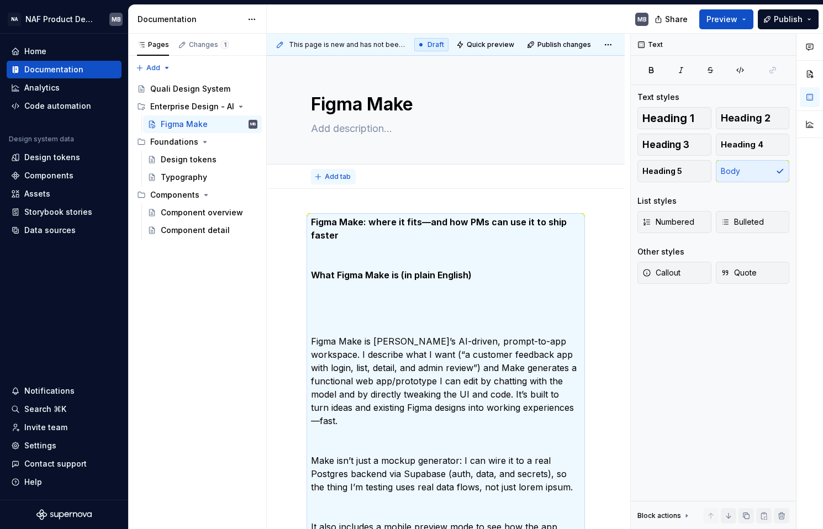
click at [331, 177] on span "Add tab" at bounding box center [338, 176] width 26 height 9
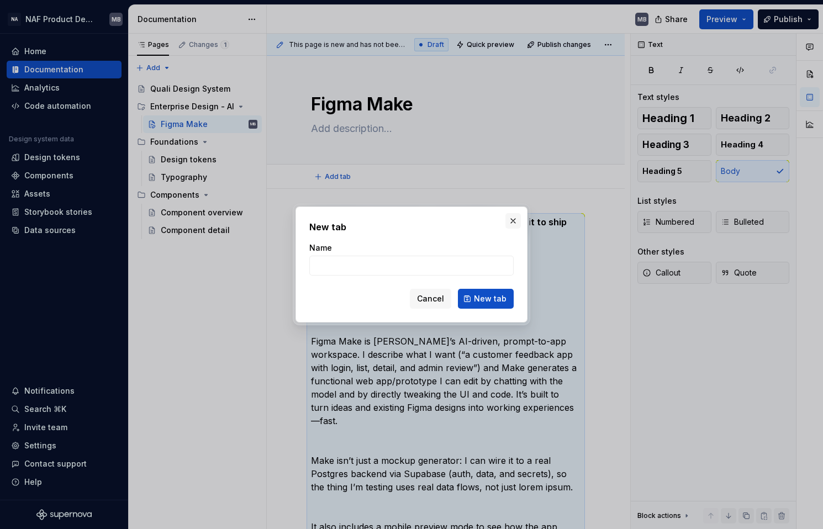
click at [517, 221] on button "button" at bounding box center [512, 220] width 15 height 15
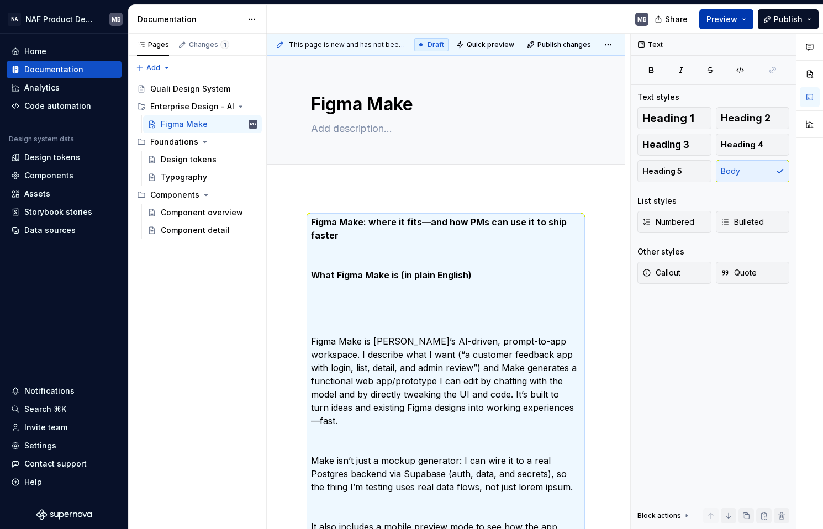
click at [742, 19] on button "Preview" at bounding box center [726, 19] width 54 height 20
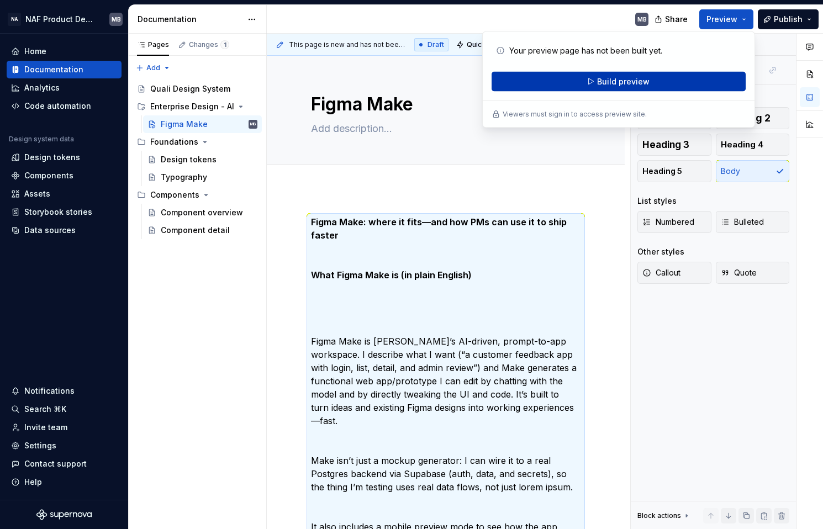
click at [670, 81] on button "Build preview" at bounding box center [619, 82] width 254 height 20
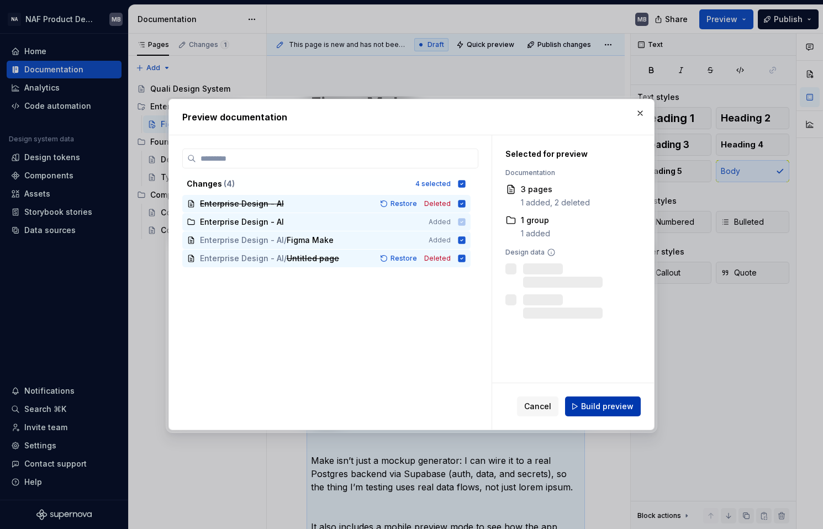
click at [604, 410] on span "Build preview" at bounding box center [607, 406] width 52 height 11
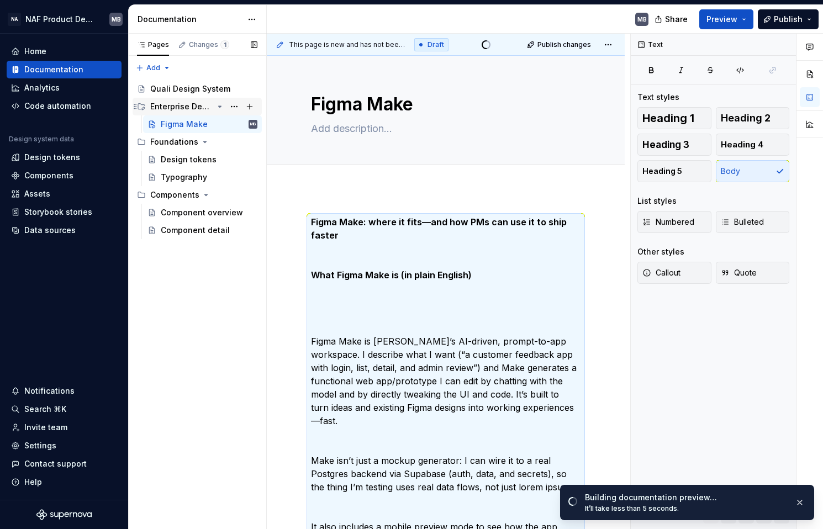
click at [158, 108] on div "Enterprise Design - AI" at bounding box center [181, 106] width 63 height 11
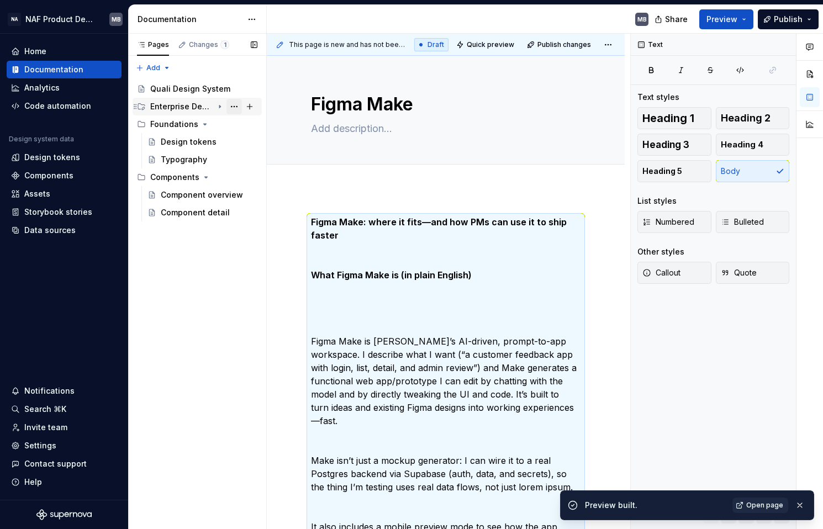
click at [236, 105] on button "Page tree" at bounding box center [233, 106] width 15 height 15
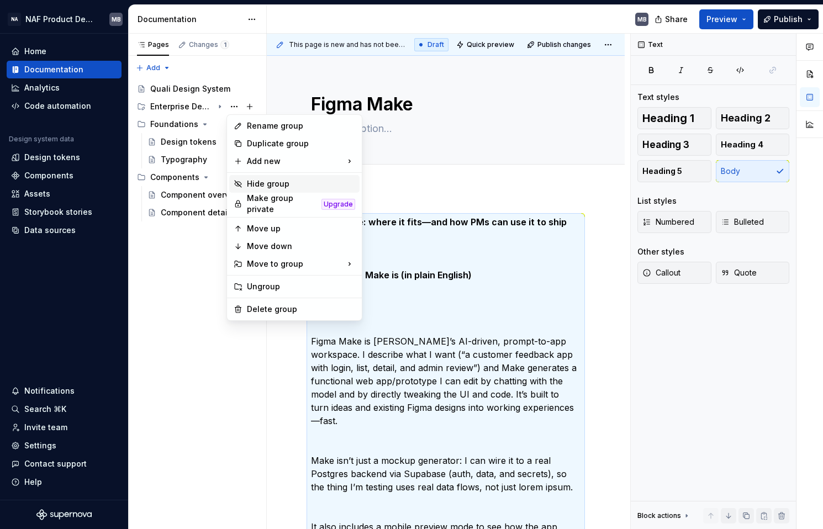
type textarea "*"
click at [294, 128] on div "Rename group" at bounding box center [301, 125] width 108 height 11
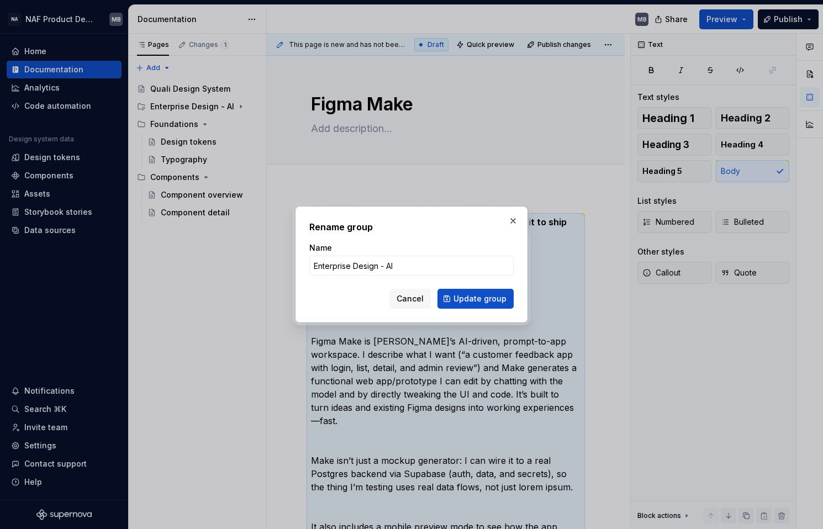
drag, startPoint x: 383, startPoint y: 266, endPoint x: 307, endPoint y: 262, distance: 76.8
click at [307, 262] on div "Rename group Name Enterprise Design - AI Cancel Update group" at bounding box center [411, 265] width 232 height 116
type input "Quali AI"
click at [497, 298] on span "Update group" at bounding box center [479, 298] width 53 height 11
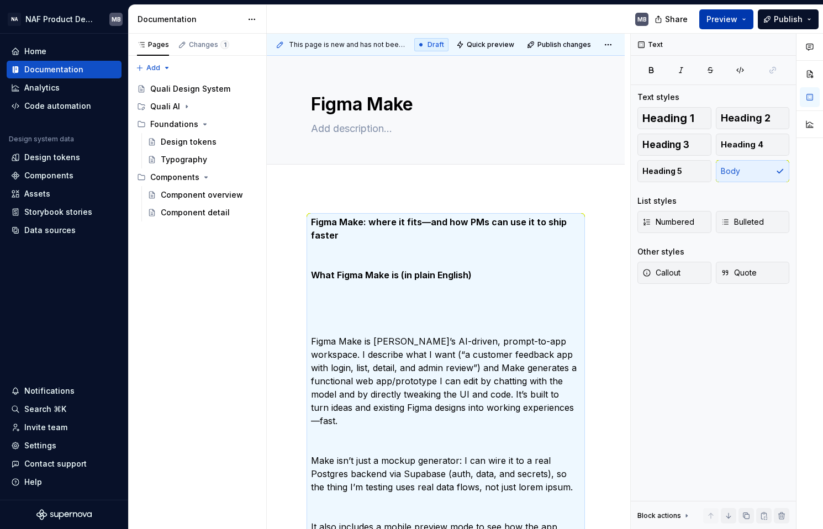
click at [744, 19] on button "Preview" at bounding box center [726, 19] width 54 height 20
click at [796, 17] on span "Publish" at bounding box center [788, 19] width 29 height 11
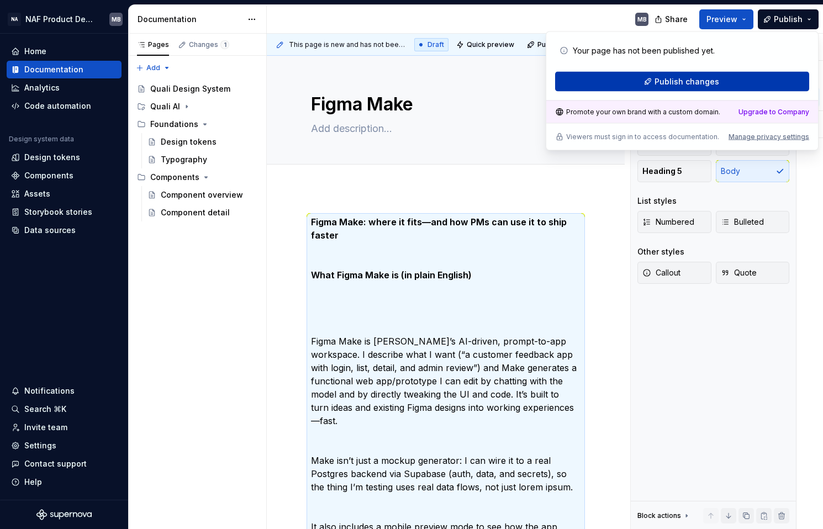
click at [713, 84] on span "Publish changes" at bounding box center [686, 81] width 65 height 11
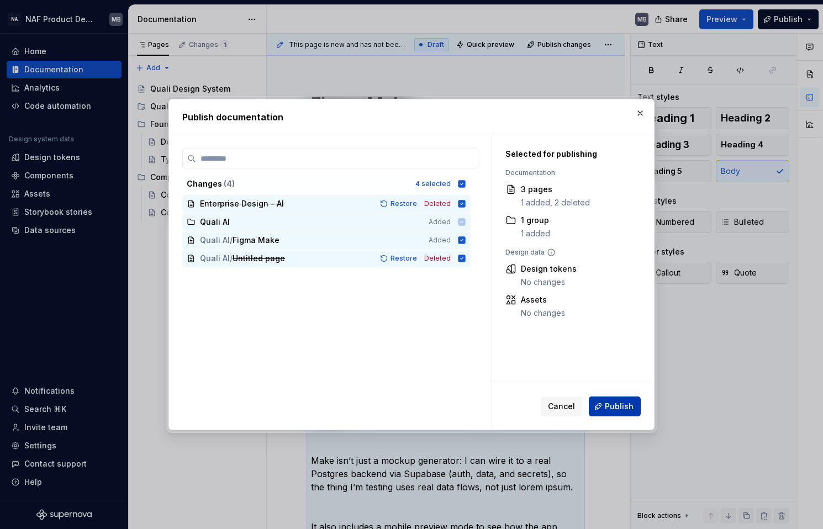
click at [609, 405] on span "Publish" at bounding box center [619, 406] width 29 height 11
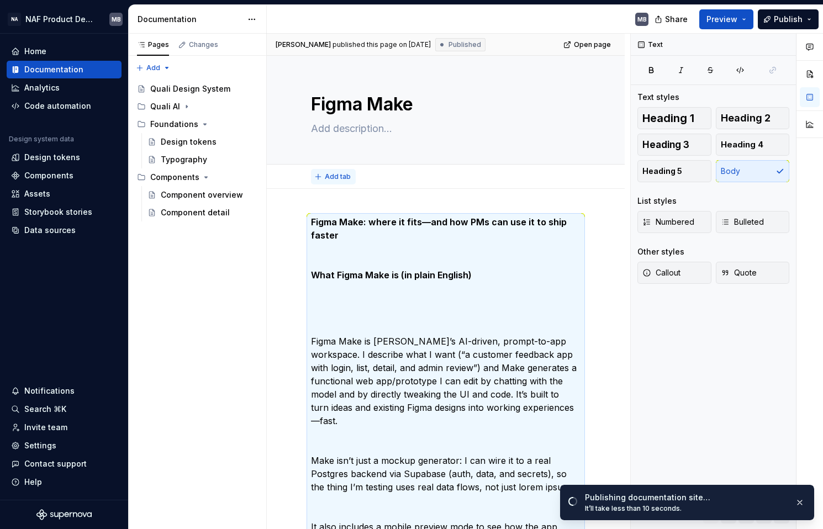
click at [336, 179] on span "Add tab" at bounding box center [338, 176] width 26 height 9
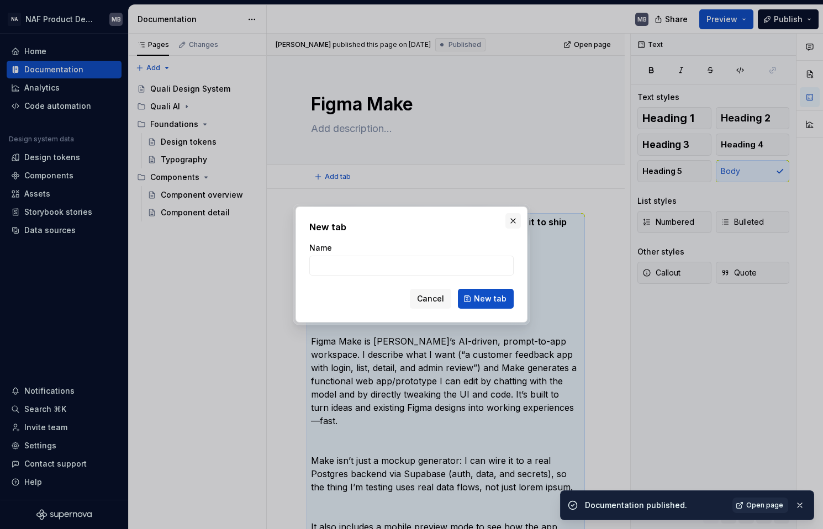
click at [515, 220] on button "button" at bounding box center [512, 220] width 15 height 15
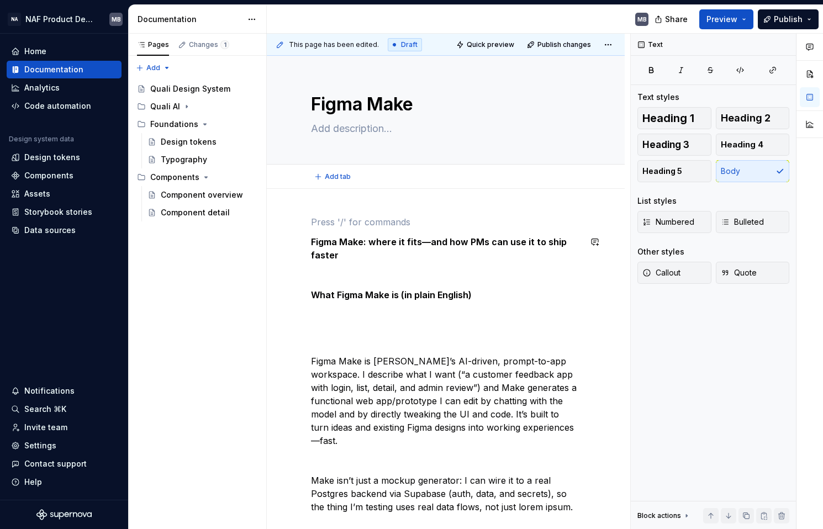
type textarea "*"
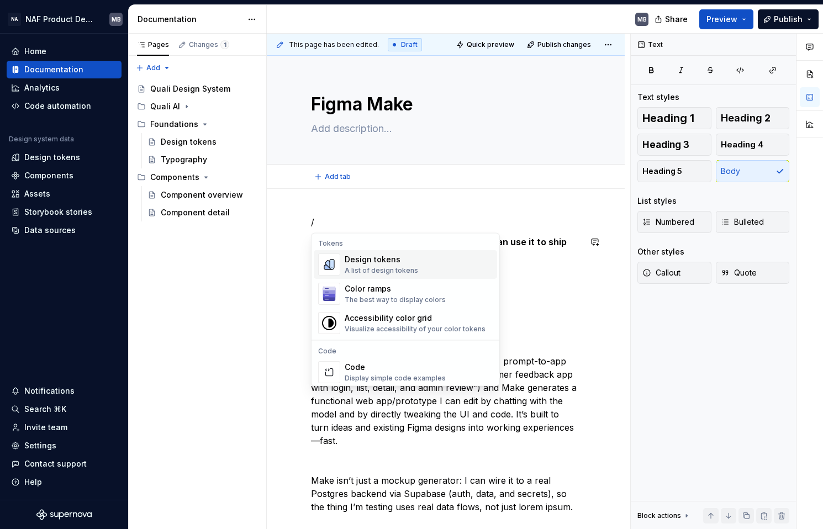
scroll to position [804, 0]
click at [382, 294] on div "Color ramps The best way to display colors" at bounding box center [395, 293] width 101 height 21
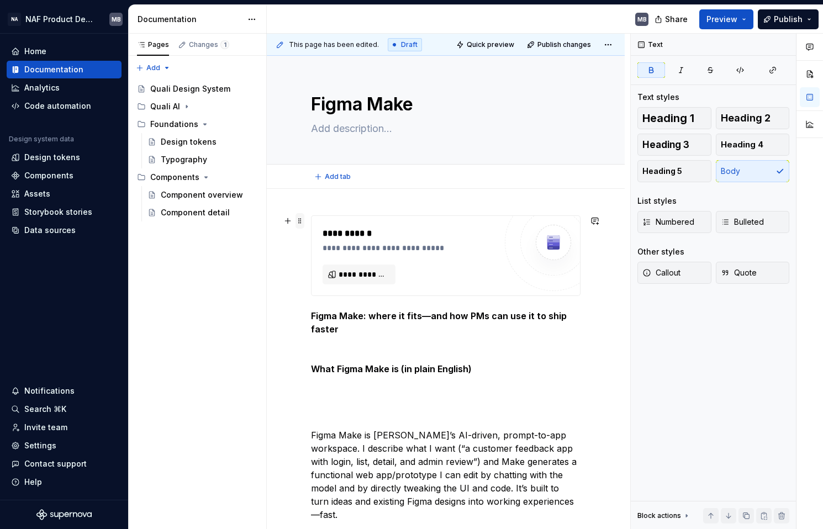
click at [298, 221] on span at bounding box center [299, 220] width 9 height 15
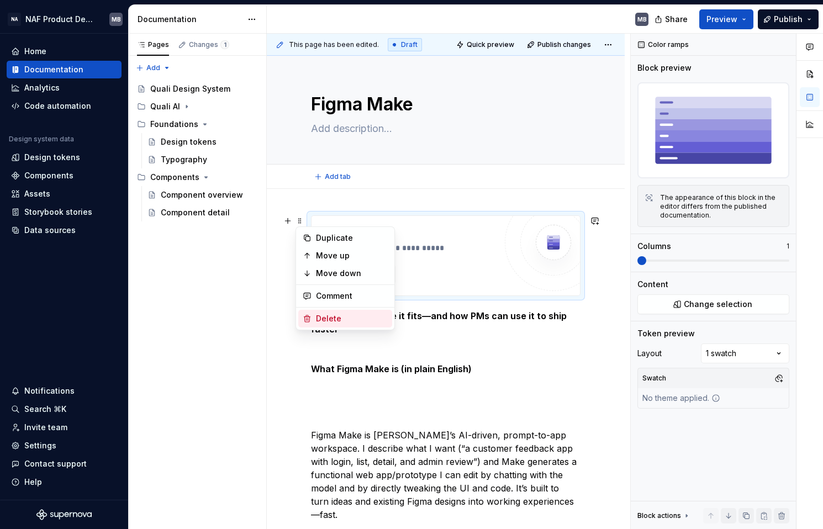
click at [327, 315] on div "Delete" at bounding box center [352, 318] width 72 height 11
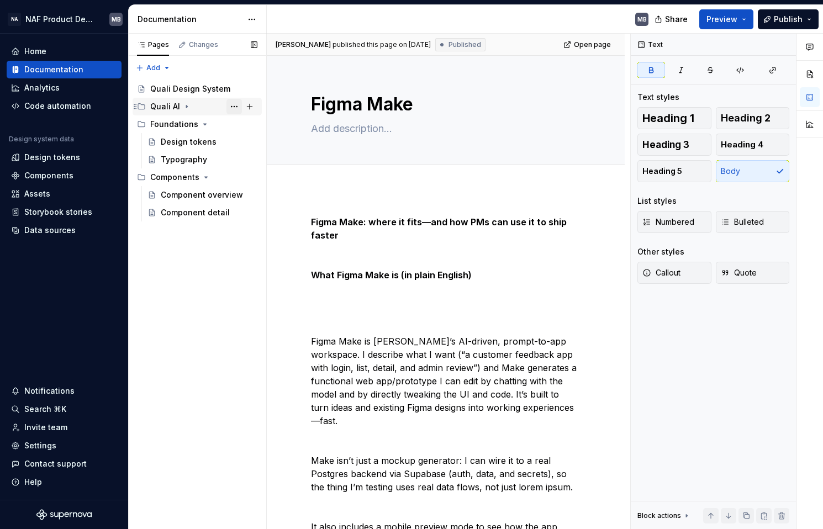
click at [237, 106] on button "Page tree" at bounding box center [233, 106] width 15 height 15
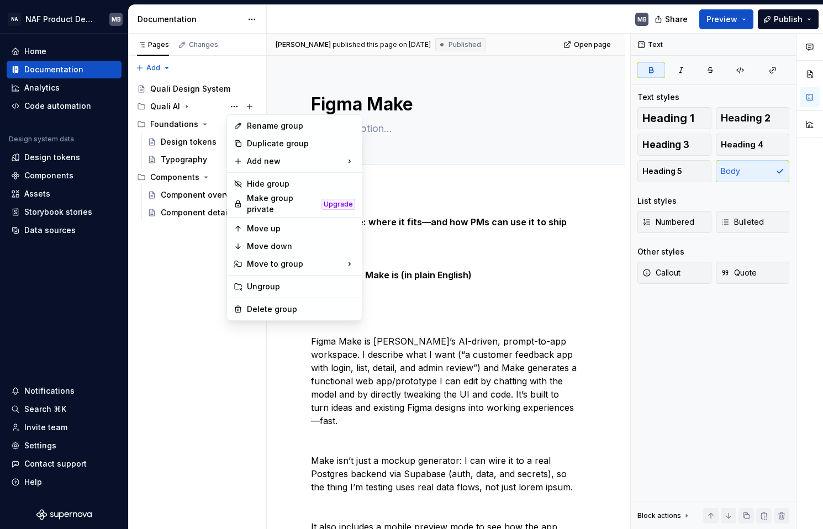
click at [410, 163] on html "NA NAF Product Design MB Home Documentation Analytics Code automation Design sy…" at bounding box center [411, 264] width 823 height 529
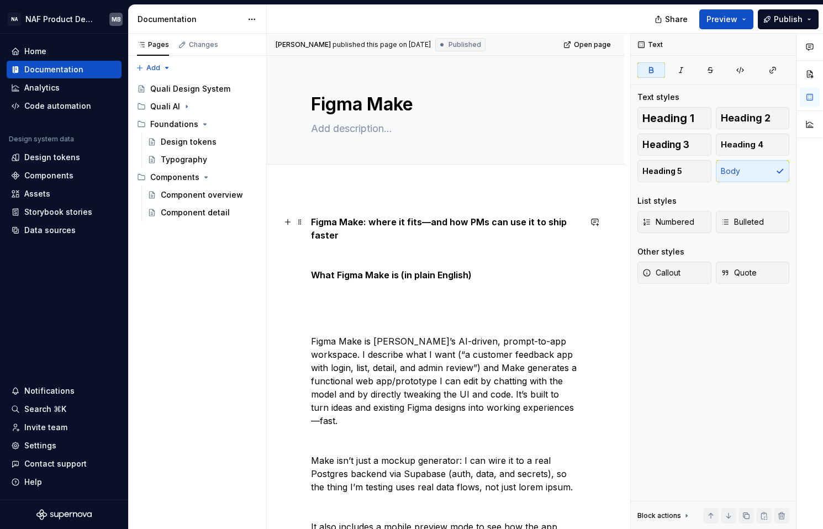
type textarea "*"
